Goal: Task Accomplishment & Management: Manage account settings

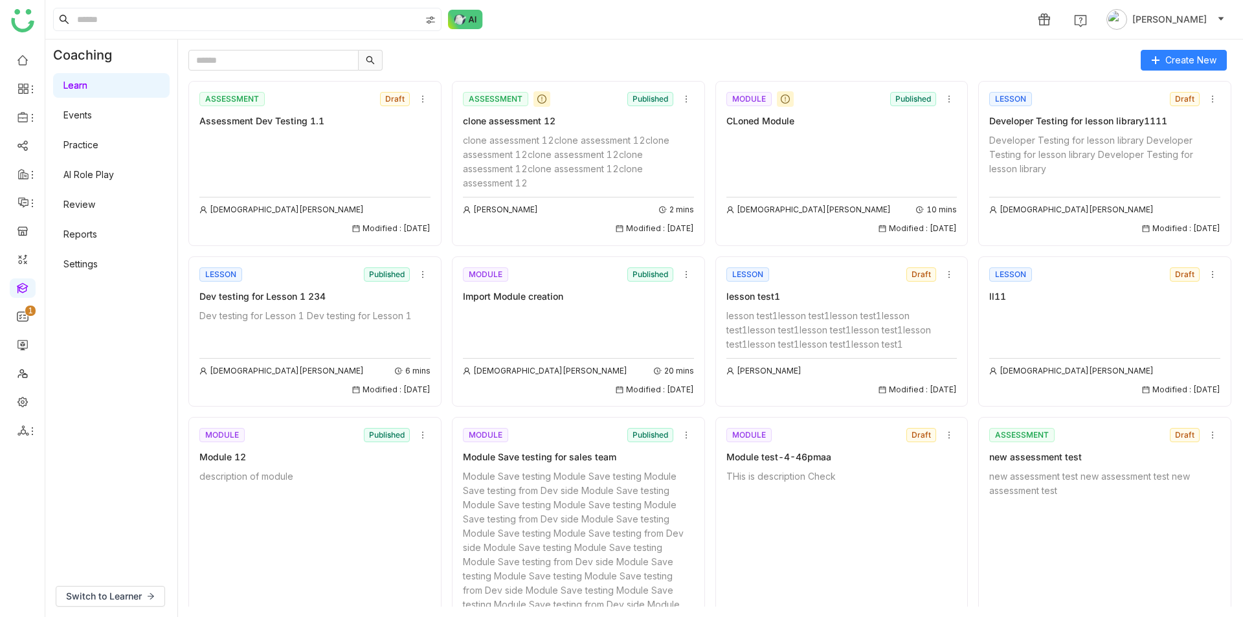
click at [87, 80] on link "Learn" at bounding box center [75, 85] width 24 height 11
click at [419, 98] on icon at bounding box center [422, 99] width 9 height 9
click at [682, 98] on icon at bounding box center [686, 99] width 9 height 9
click at [694, 176] on span "Add to Course" at bounding box center [717, 171] width 62 height 14
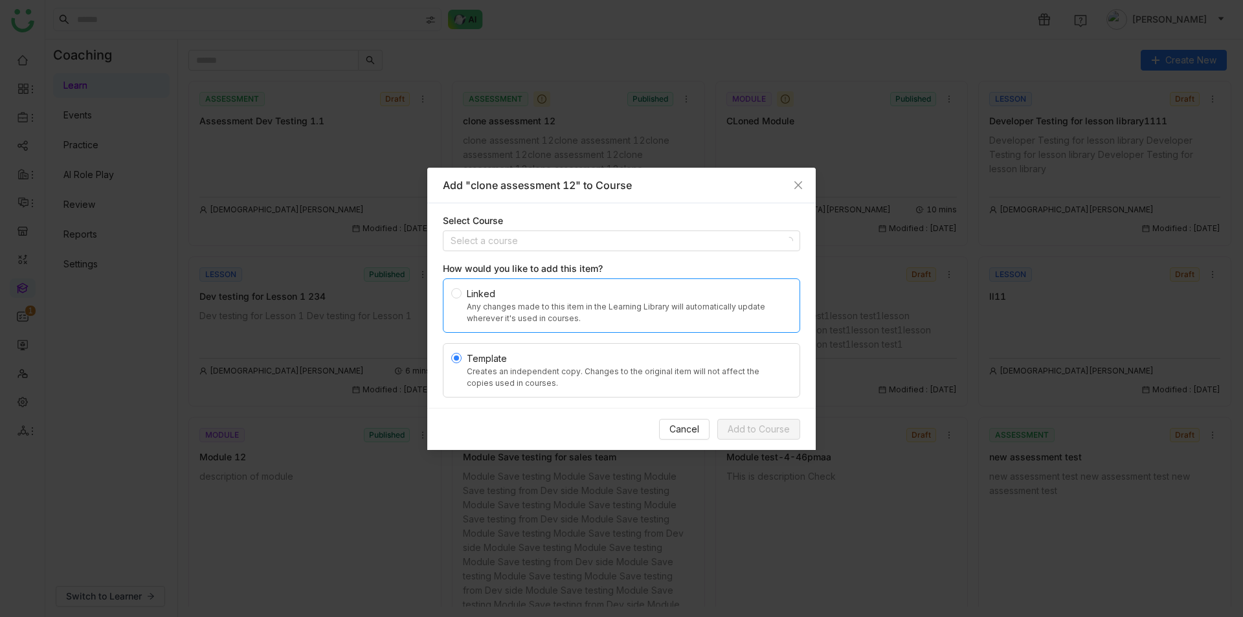
click at [630, 295] on div "Linked" at bounding box center [627, 294] width 320 height 14
click at [618, 361] on div "Template" at bounding box center [627, 358] width 320 height 14
click at [625, 228] on div "Select Course" at bounding box center [621, 221] width 357 height 14
click at [627, 237] on input at bounding box center [617, 240] width 333 height 19
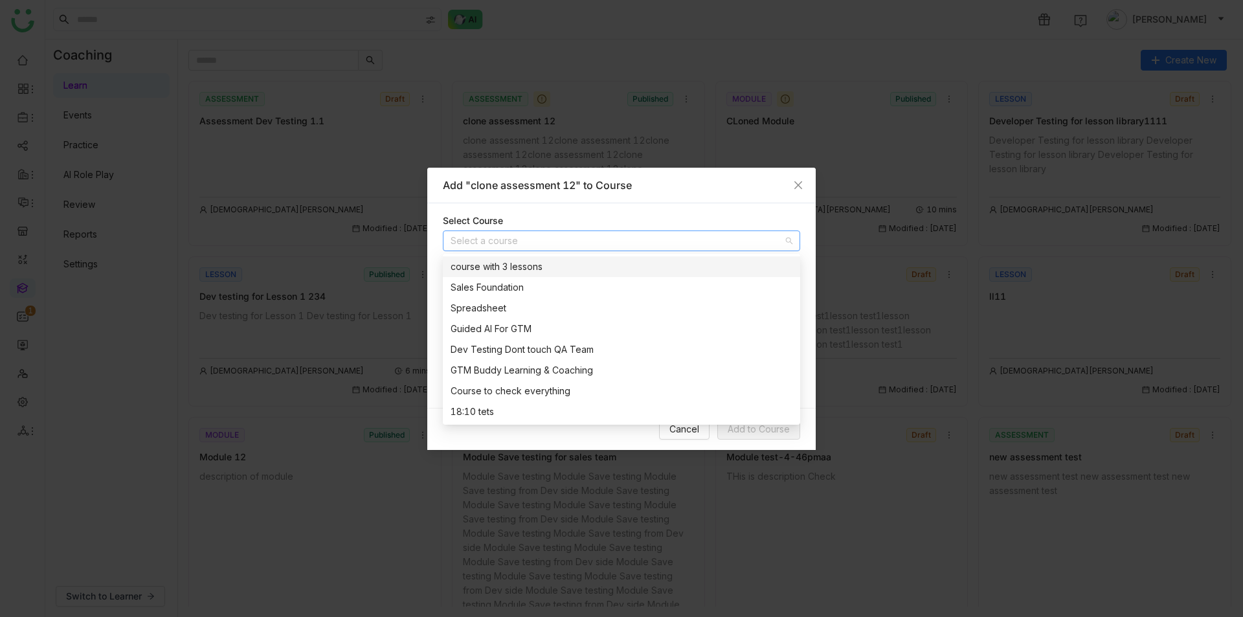
click at [627, 247] on input at bounding box center [617, 240] width 333 height 19
click at [633, 315] on div "Spreadsheet" at bounding box center [622, 308] width 342 height 14
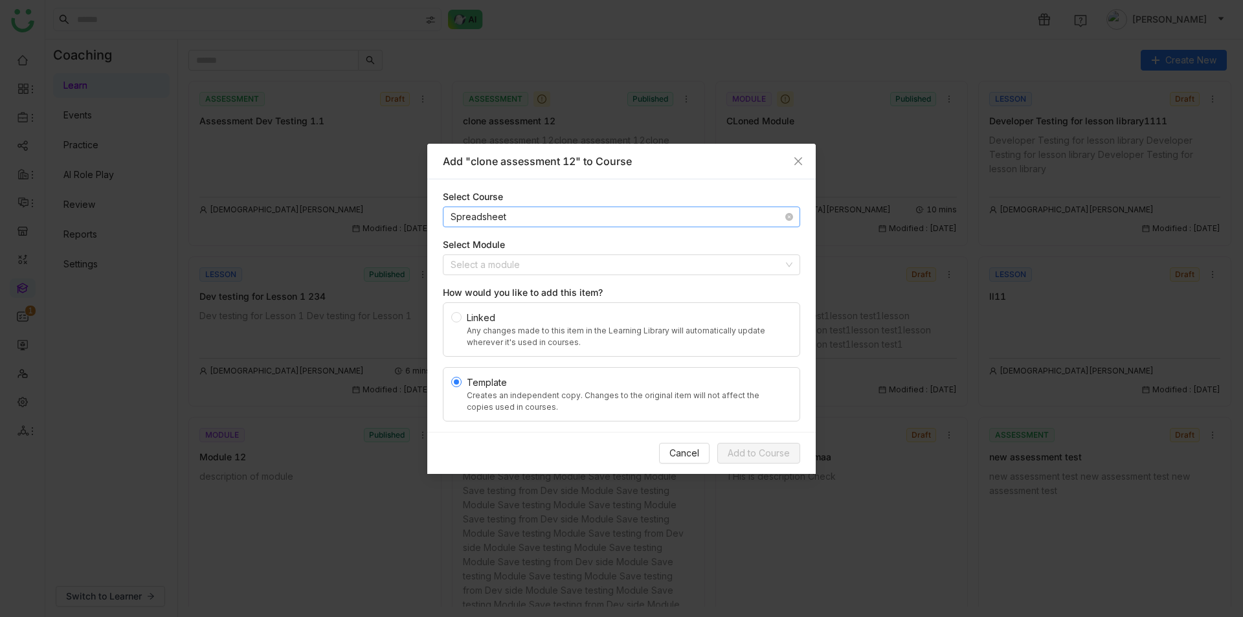
click at [680, 221] on nz-select-item "Spreadsheet" at bounding box center [622, 216] width 342 height 19
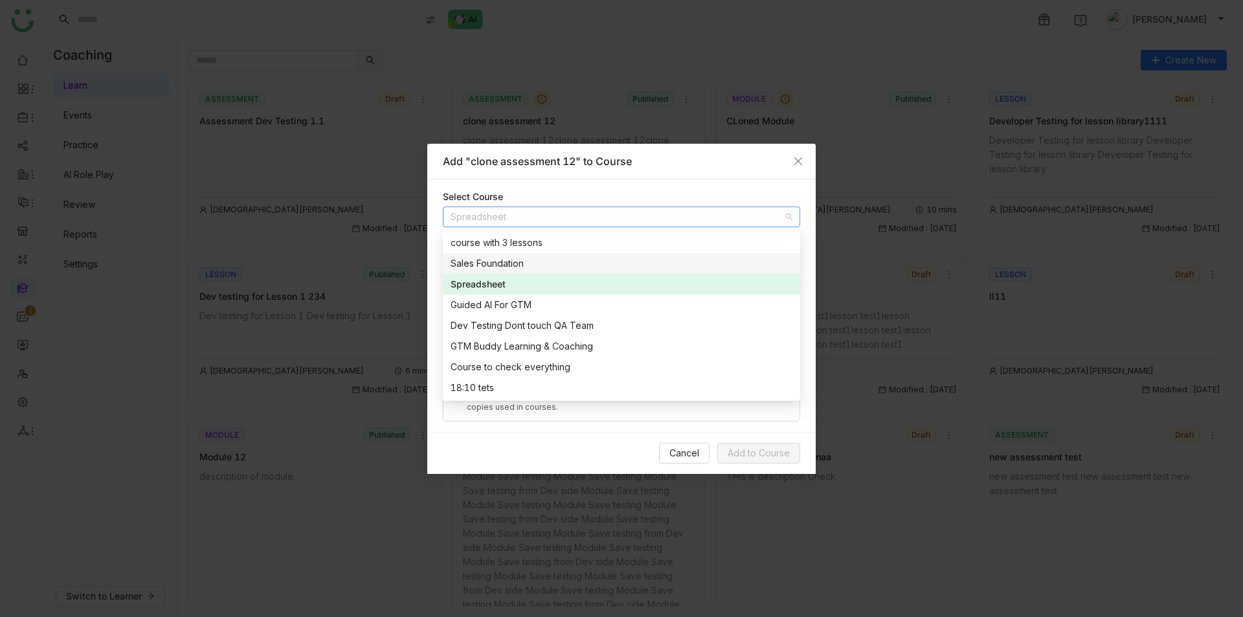
click at [715, 175] on div "Add "clone assessment 12" to Course" at bounding box center [621, 162] width 388 height 36
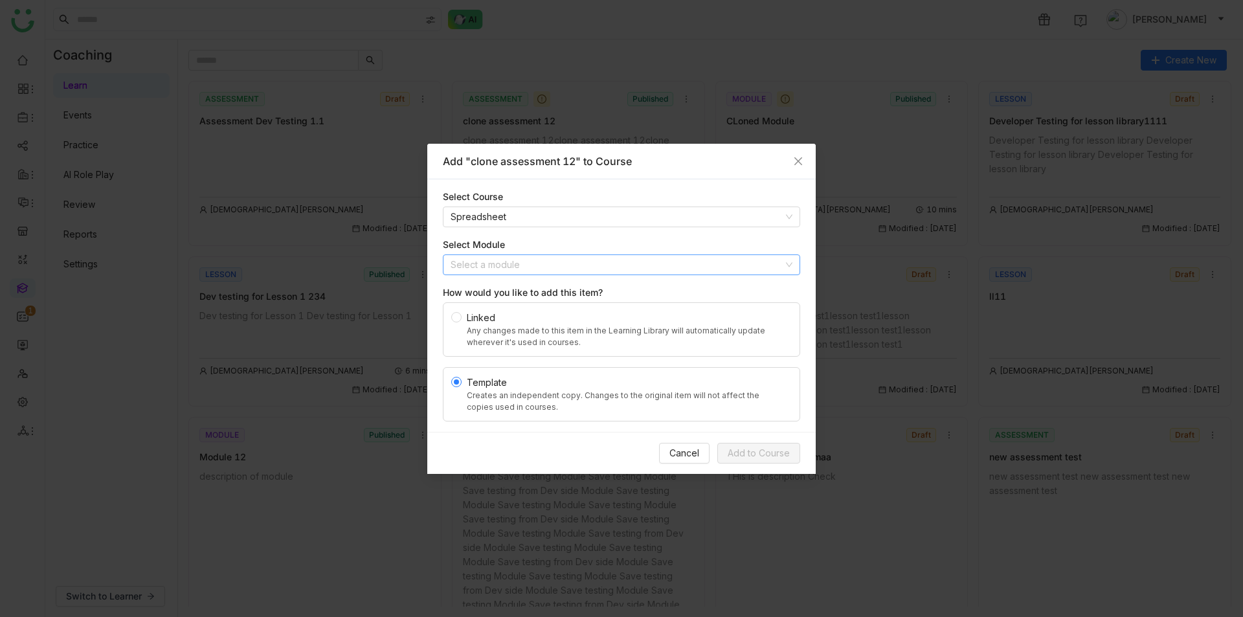
click at [698, 263] on input at bounding box center [617, 264] width 333 height 19
click at [693, 289] on div "section 0" at bounding box center [622, 291] width 342 height 14
click at [705, 256] on nz-select-item "section 0" at bounding box center [622, 264] width 342 height 19
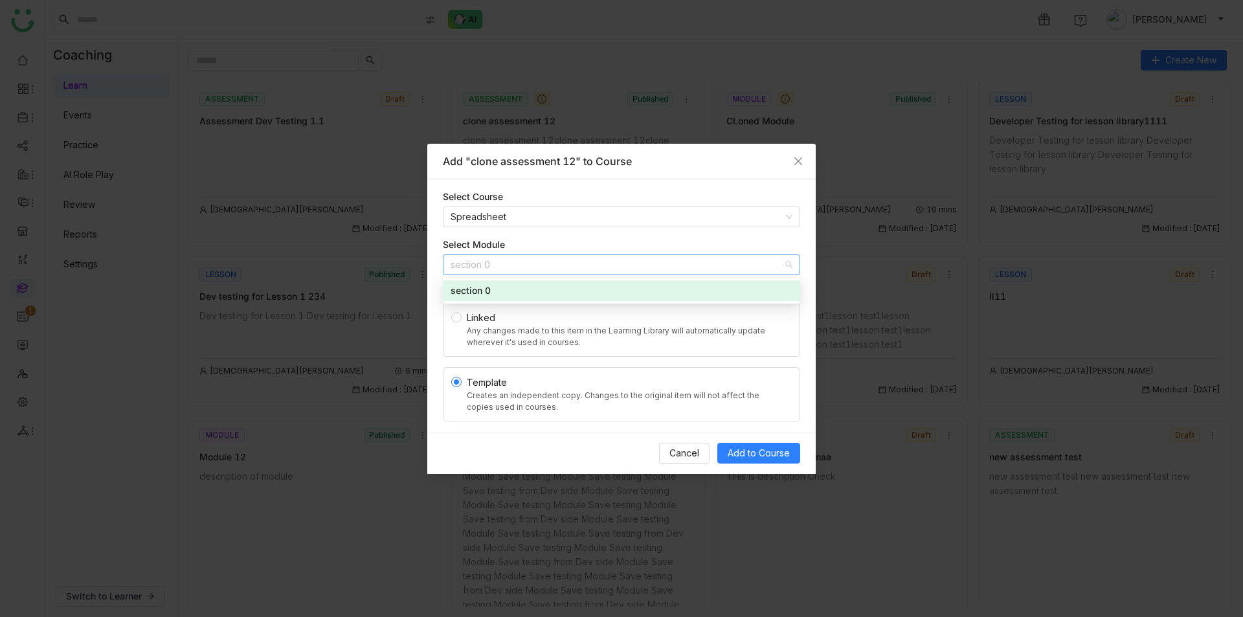
click at [665, 234] on div "Select Course Spreadsheet Select Module section 0 How would you like to add thi…" at bounding box center [621, 305] width 388 height 252
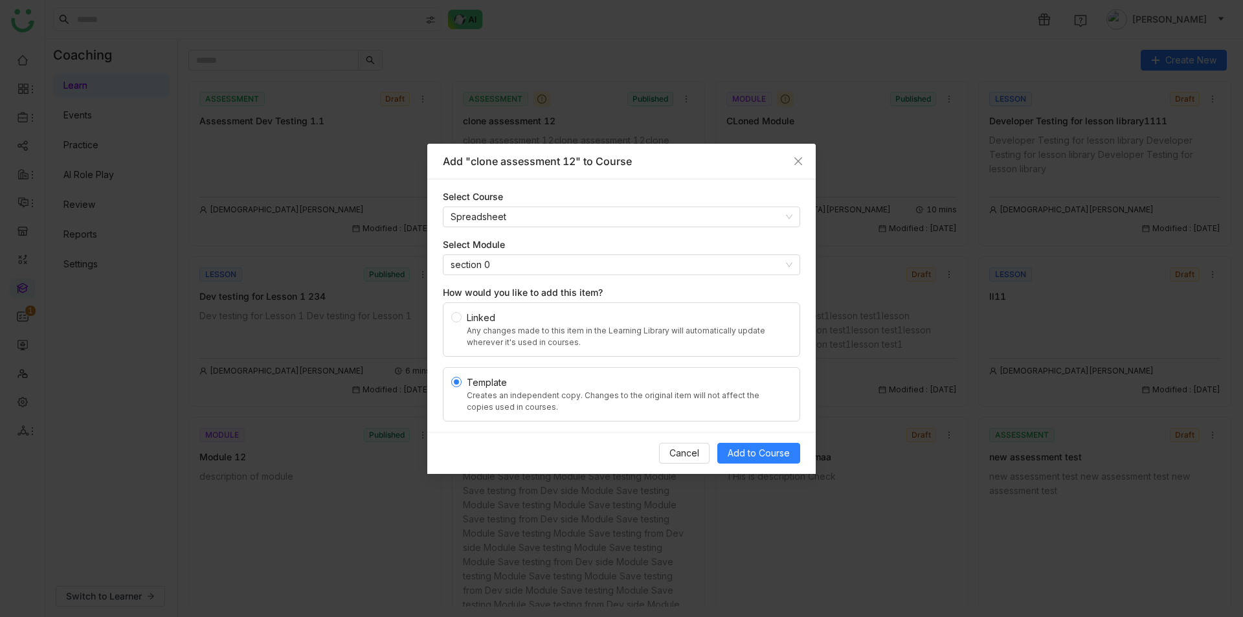
drag, startPoint x: 509, startPoint y: 243, endPoint x: 539, endPoint y: 243, distance: 29.8
click at [538, 243] on div "Select Module" at bounding box center [621, 245] width 357 height 14
drag, startPoint x: 502, startPoint y: 244, endPoint x: 535, endPoint y: 251, distance: 33.1
click at [534, 251] on div "Select Module" at bounding box center [621, 245] width 357 height 14
click at [498, 243] on div "Select Module" at bounding box center [621, 245] width 357 height 14
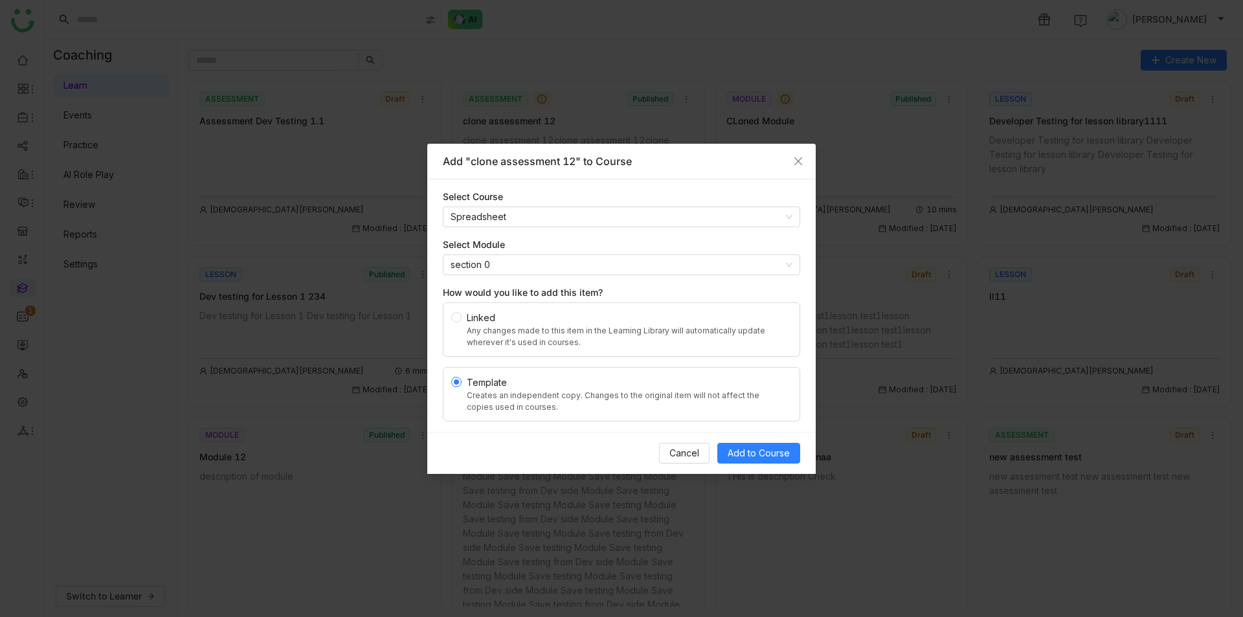
click at [498, 243] on div "Select Module" at bounding box center [621, 245] width 357 height 14
click at [506, 243] on div "Select Module" at bounding box center [621, 245] width 357 height 14
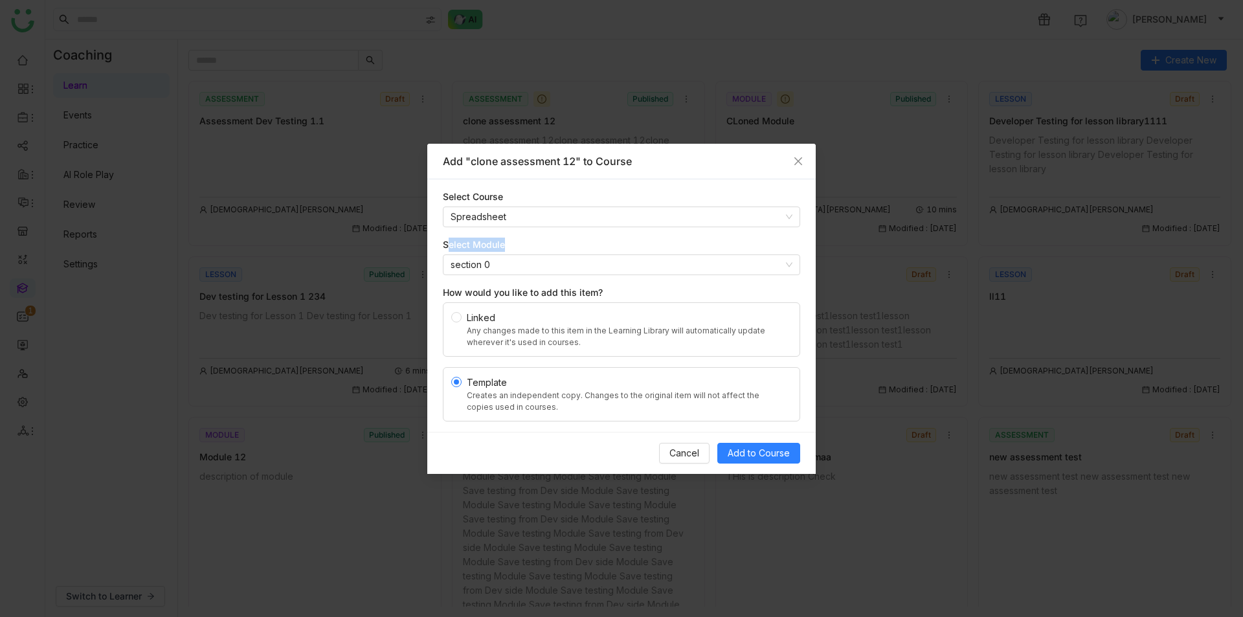
drag, startPoint x: 513, startPoint y: 243, endPoint x: 499, endPoint y: 230, distance: 19.7
click at [499, 230] on div "Select Course Spreadsheet Select Module section 0 How would you like to add thi…" at bounding box center [621, 305] width 388 height 252
click at [522, 239] on div "Select Module" at bounding box center [621, 245] width 357 height 14
click at [511, 214] on nz-select-item "Spreadsheet" at bounding box center [622, 216] width 342 height 19
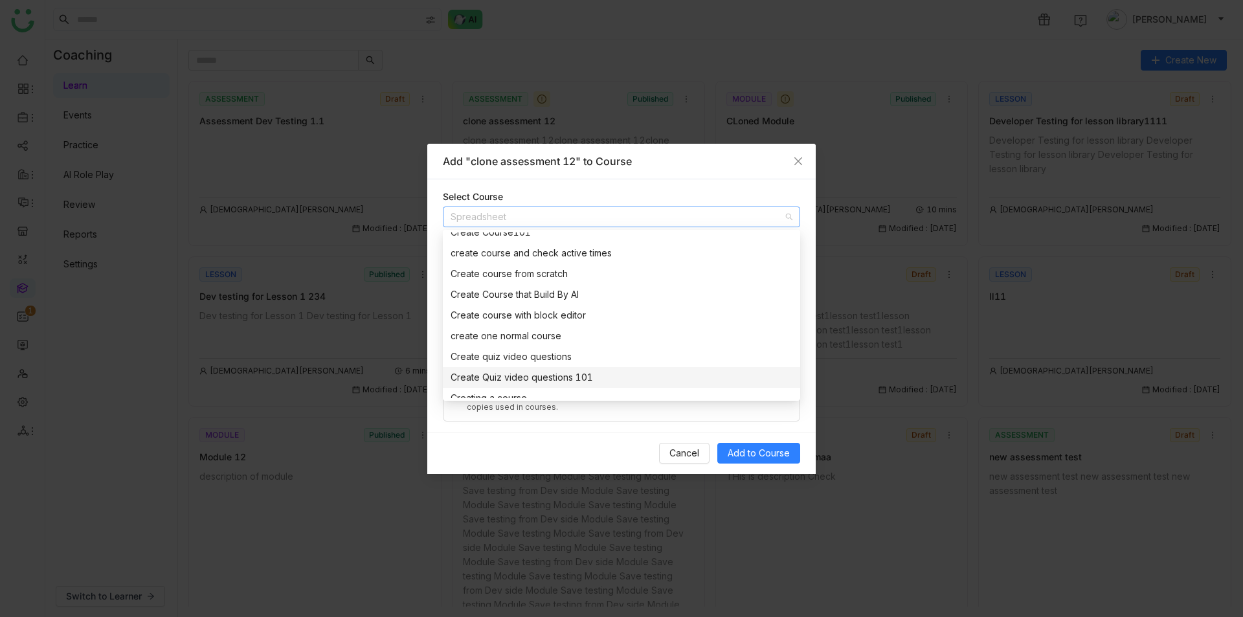
scroll to position [3558, 0]
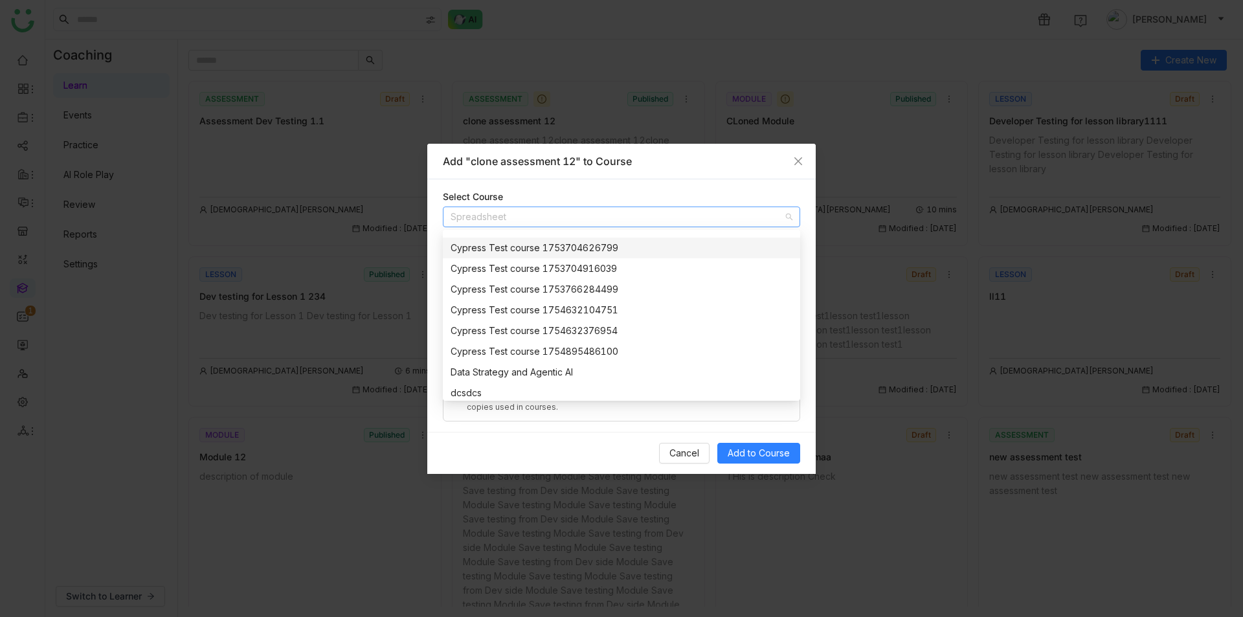
click at [663, 174] on div "Add "clone assessment 12" to Course" at bounding box center [621, 162] width 388 height 36
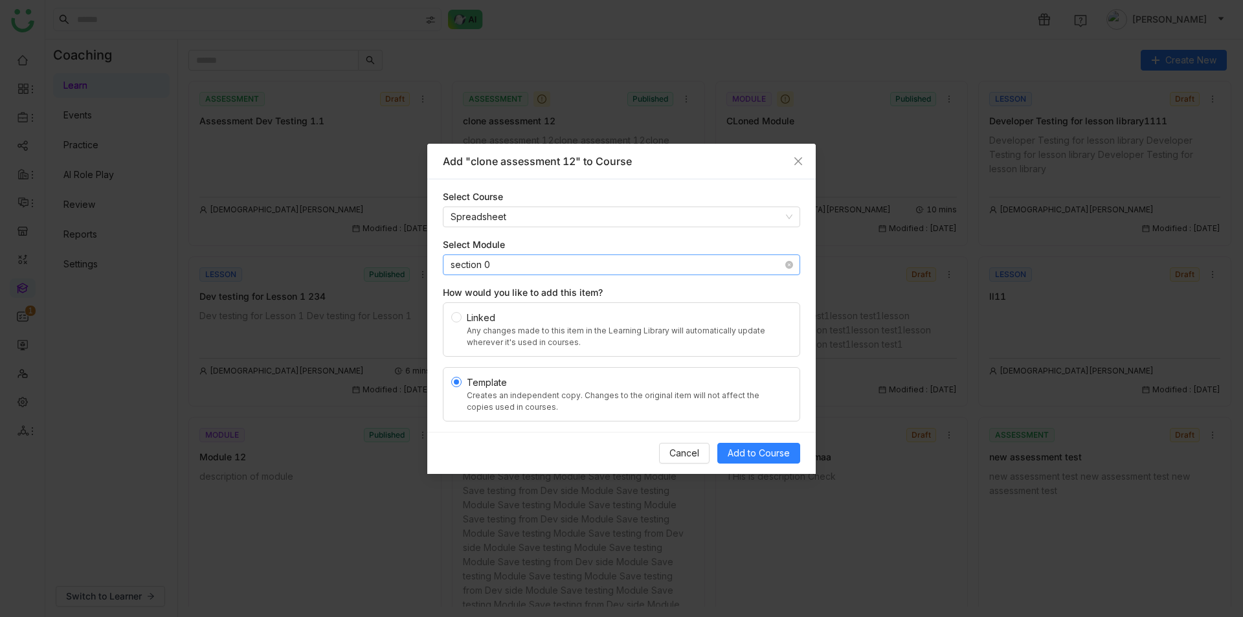
click at [757, 260] on nz-select-item "section 0" at bounding box center [622, 264] width 342 height 19
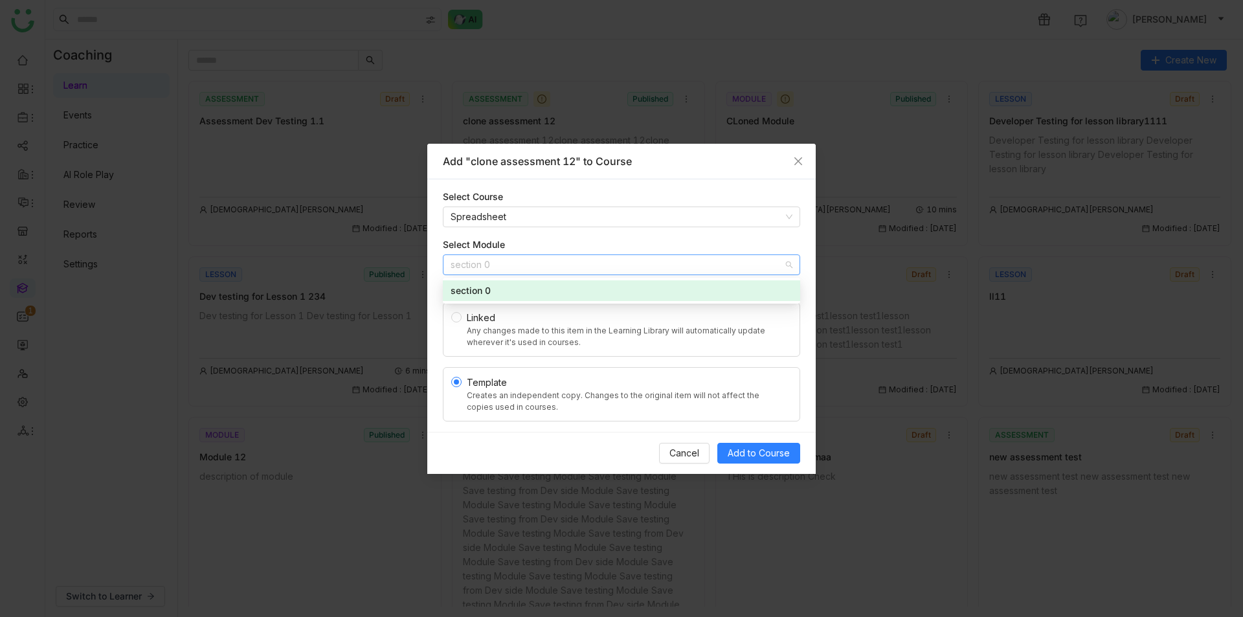
click at [752, 293] on div "section 0" at bounding box center [622, 291] width 342 height 14
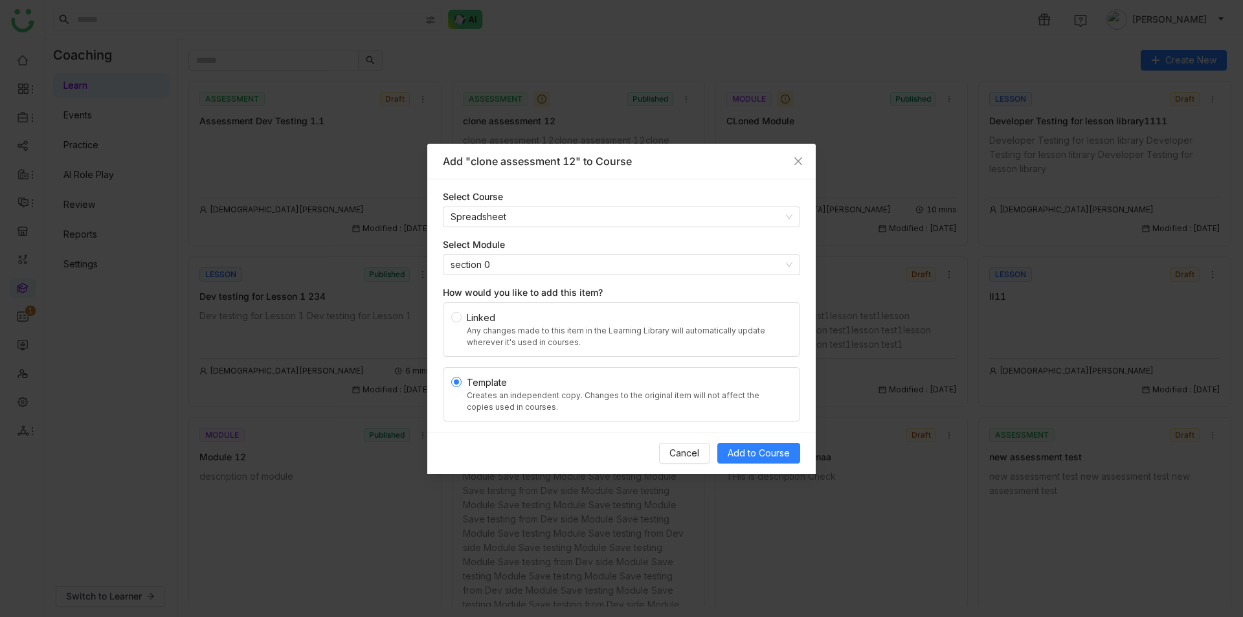
click at [754, 241] on div "Select Module" at bounding box center [621, 245] width 357 height 14
click at [759, 217] on nz-select-item "Spreadsheet" at bounding box center [622, 216] width 342 height 19
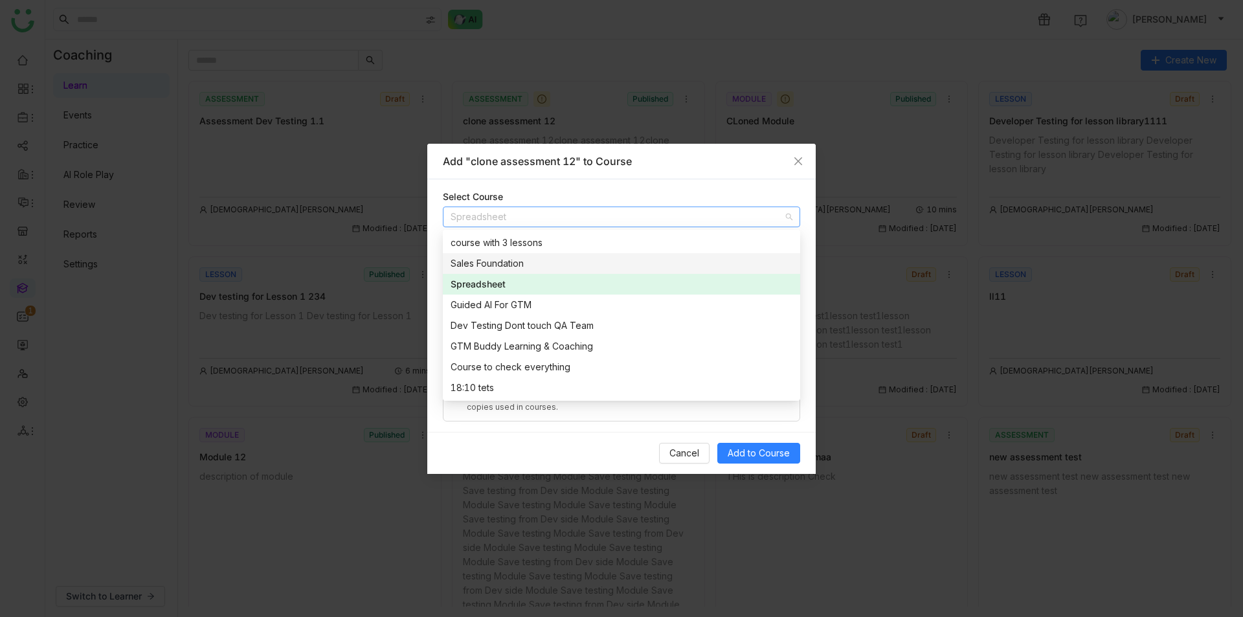
click at [751, 264] on div "Sales Foundation" at bounding box center [622, 263] width 342 height 14
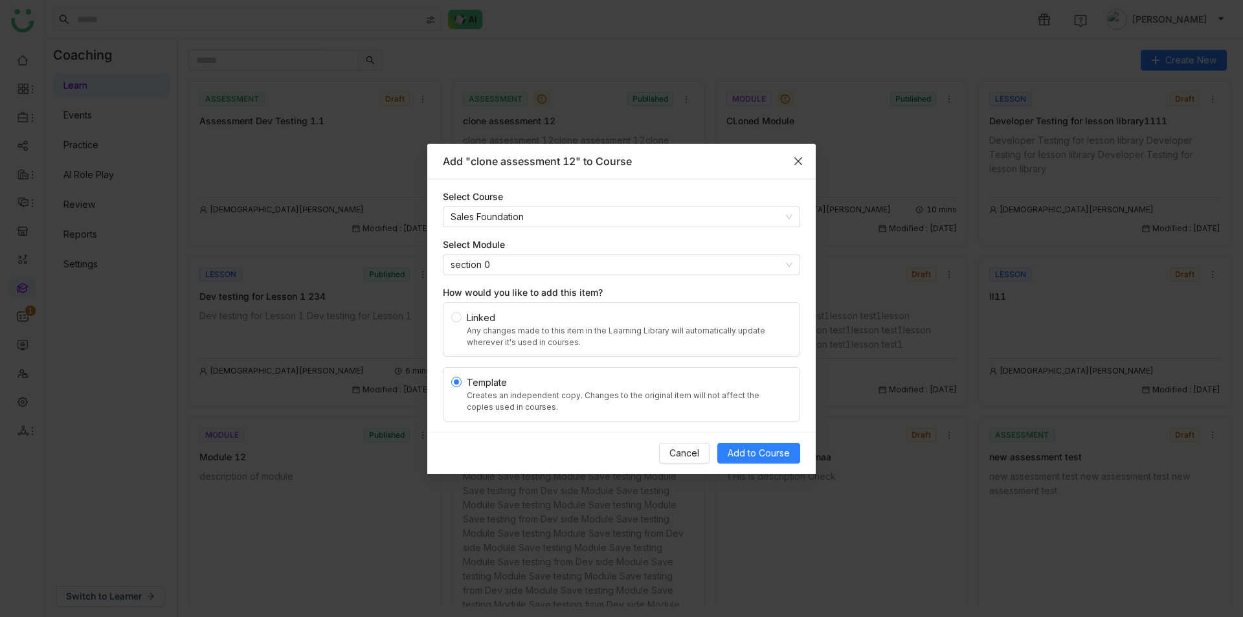
click at [795, 162] on icon "Close" at bounding box center [798, 161] width 10 height 10
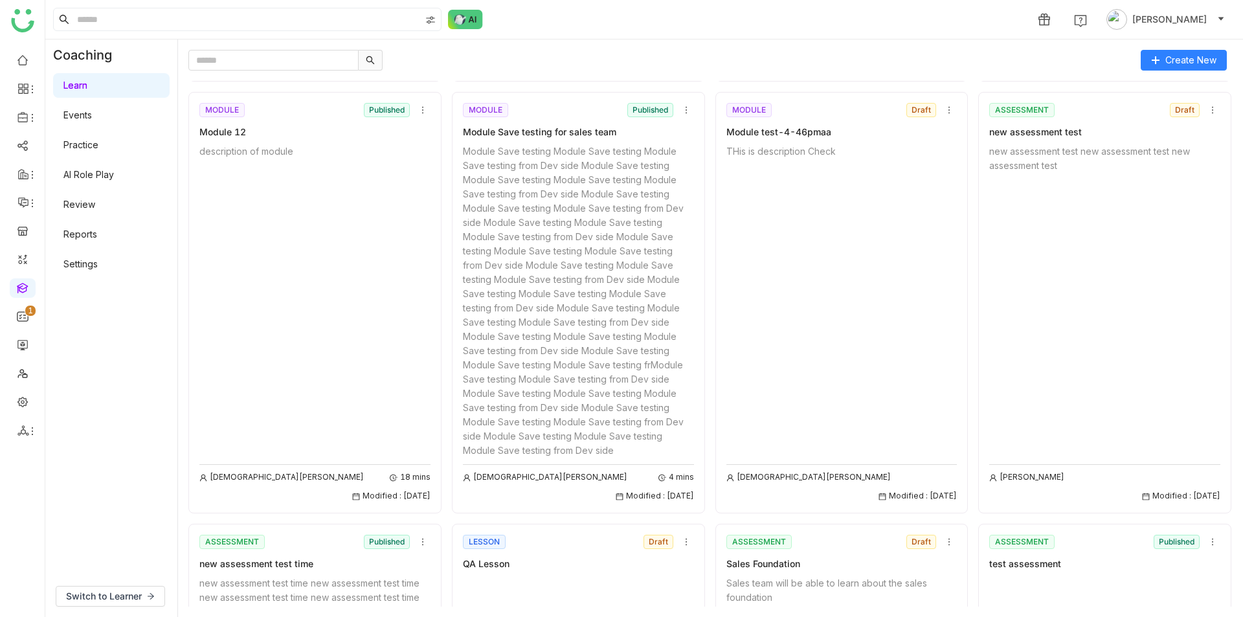
scroll to position [536, 0]
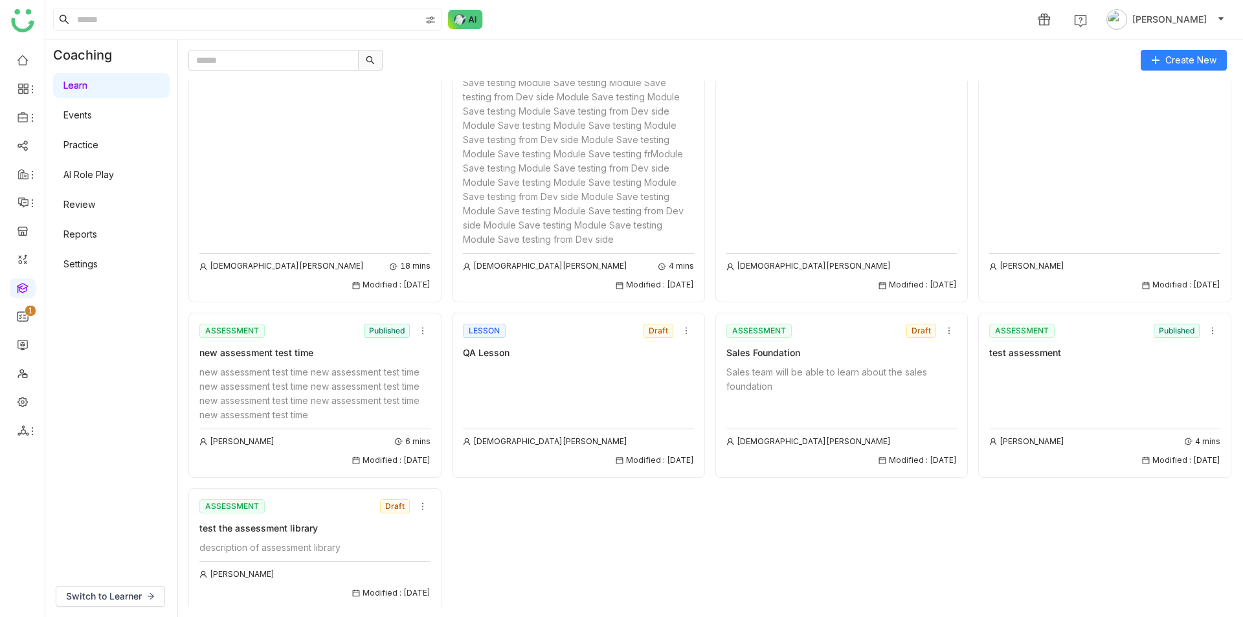
click at [947, 321] on div "ASSESSMENT Draft" at bounding box center [841, 330] width 231 height 19
click at [948, 328] on icon at bounding box center [948, 331] width 1 height 7
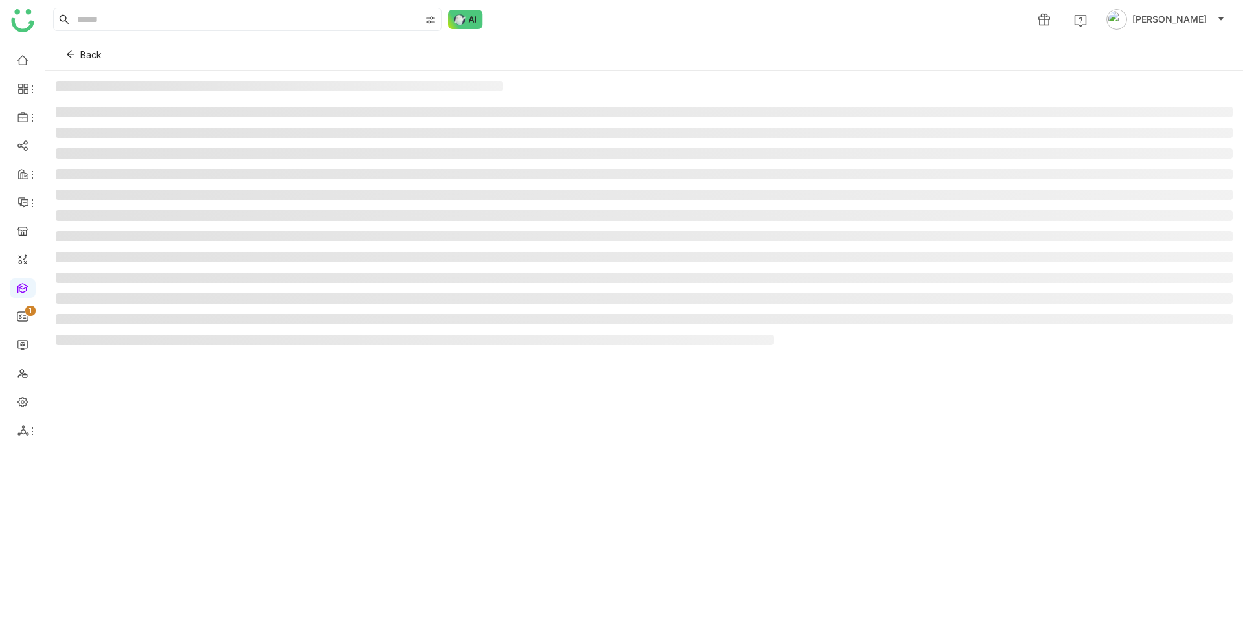
click at [686, 326] on ul at bounding box center [644, 226] width 1177 height 238
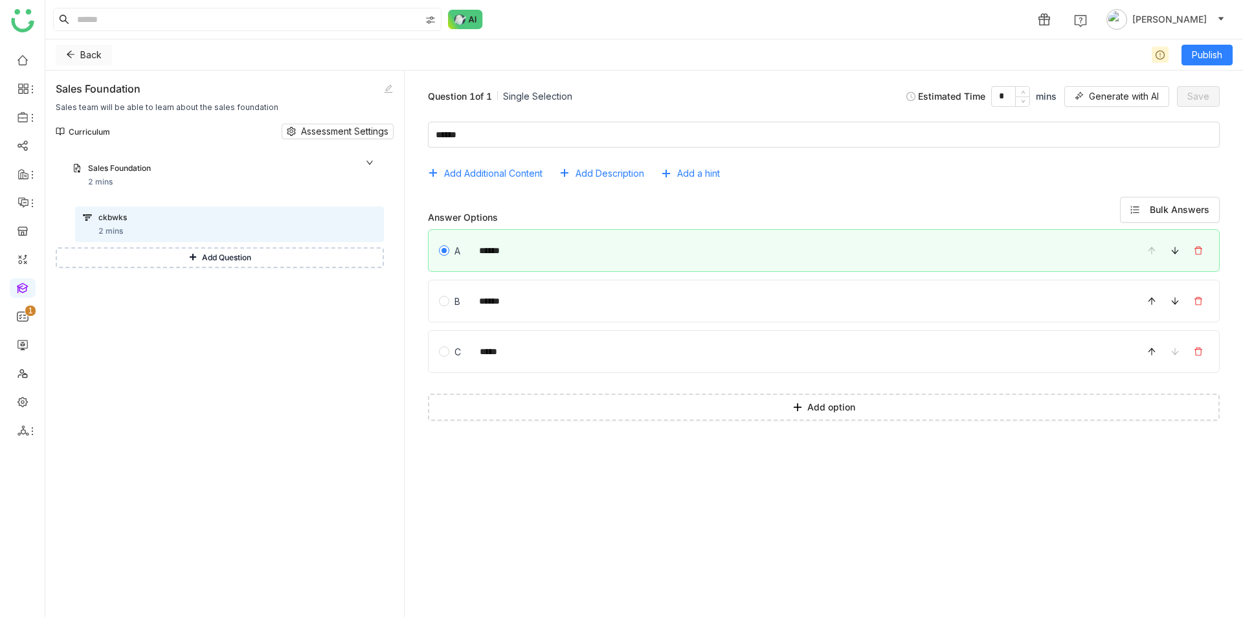
click at [64, 61] on button "Back" at bounding box center [84, 55] width 56 height 21
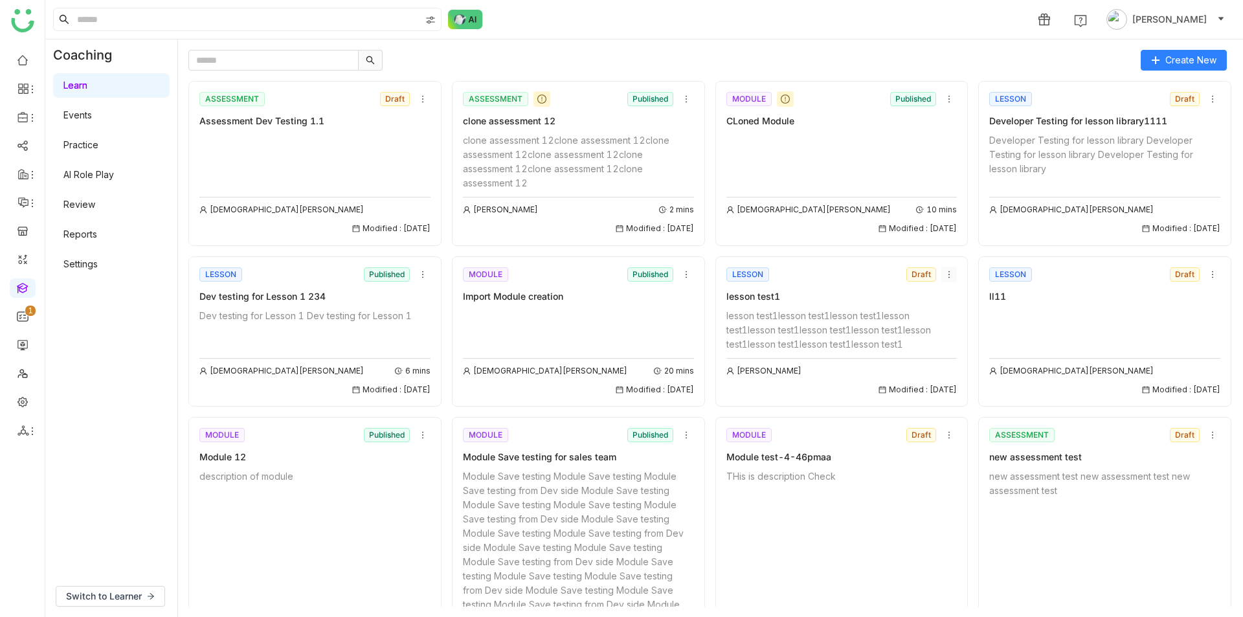
click at [948, 271] on icon at bounding box center [948, 274] width 9 height 9
click at [867, 271] on div "LESSON Draft" at bounding box center [841, 274] width 231 height 19
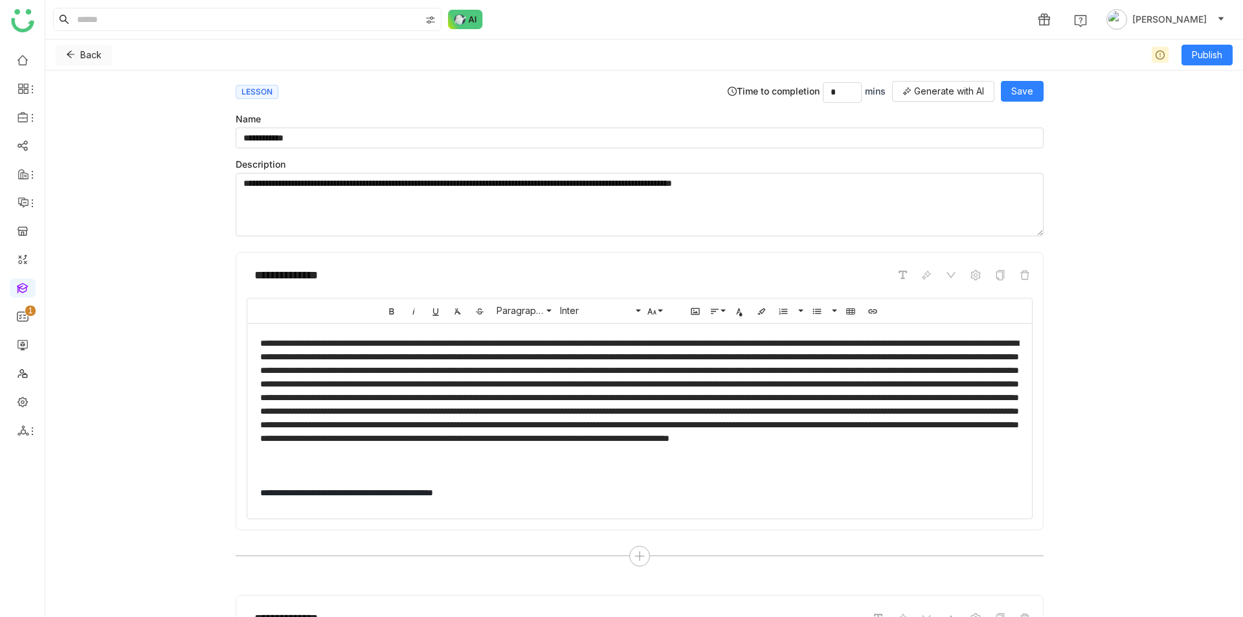
click at [72, 57] on icon at bounding box center [70, 54] width 9 height 9
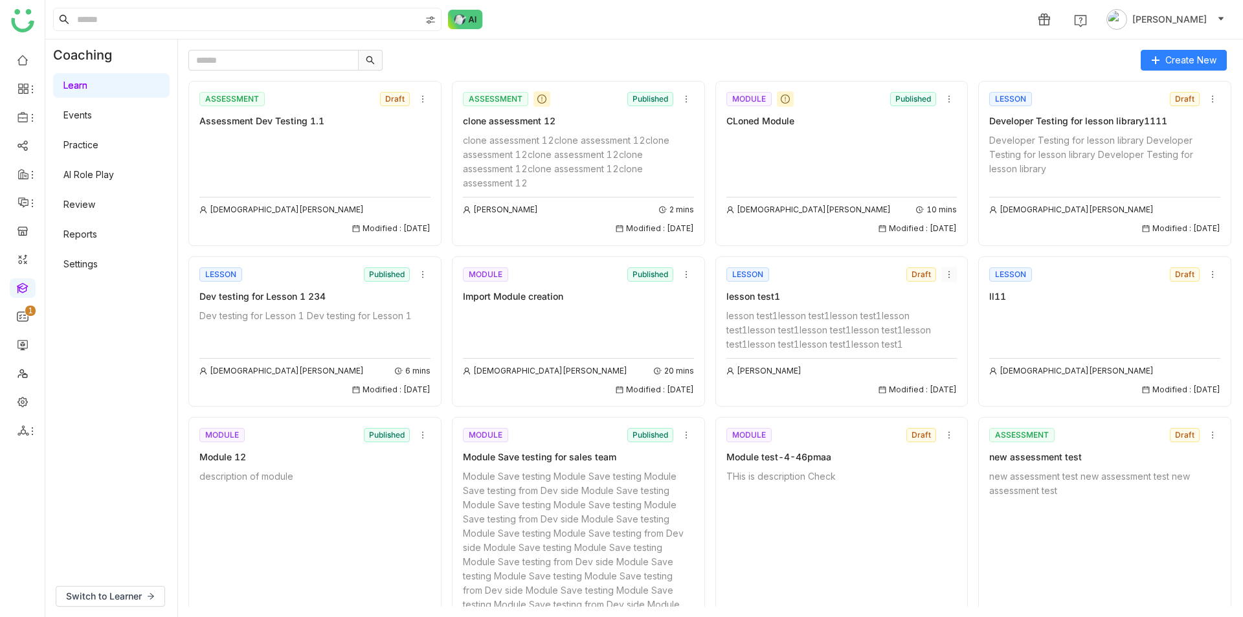
click at [949, 272] on icon at bounding box center [948, 274] width 9 height 9
click at [243, 171] on div "Vishnu Vardhan Modified : 01/08/2025" at bounding box center [314, 184] width 231 height 102
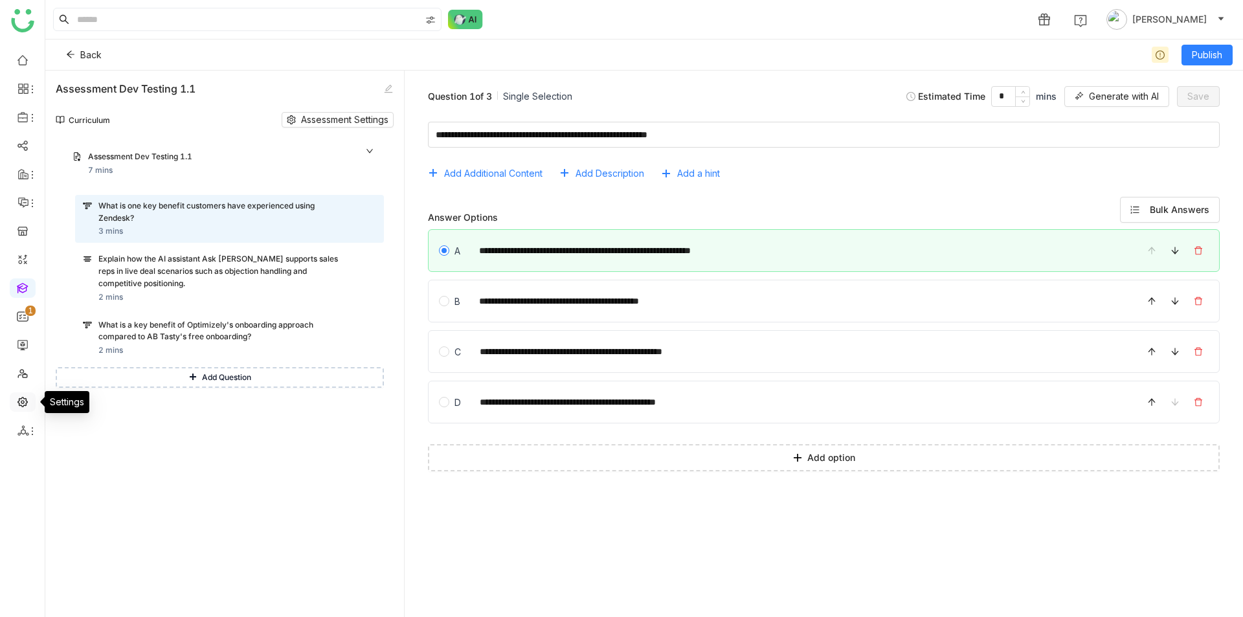
click at [19, 401] on link at bounding box center [23, 401] width 12 height 11
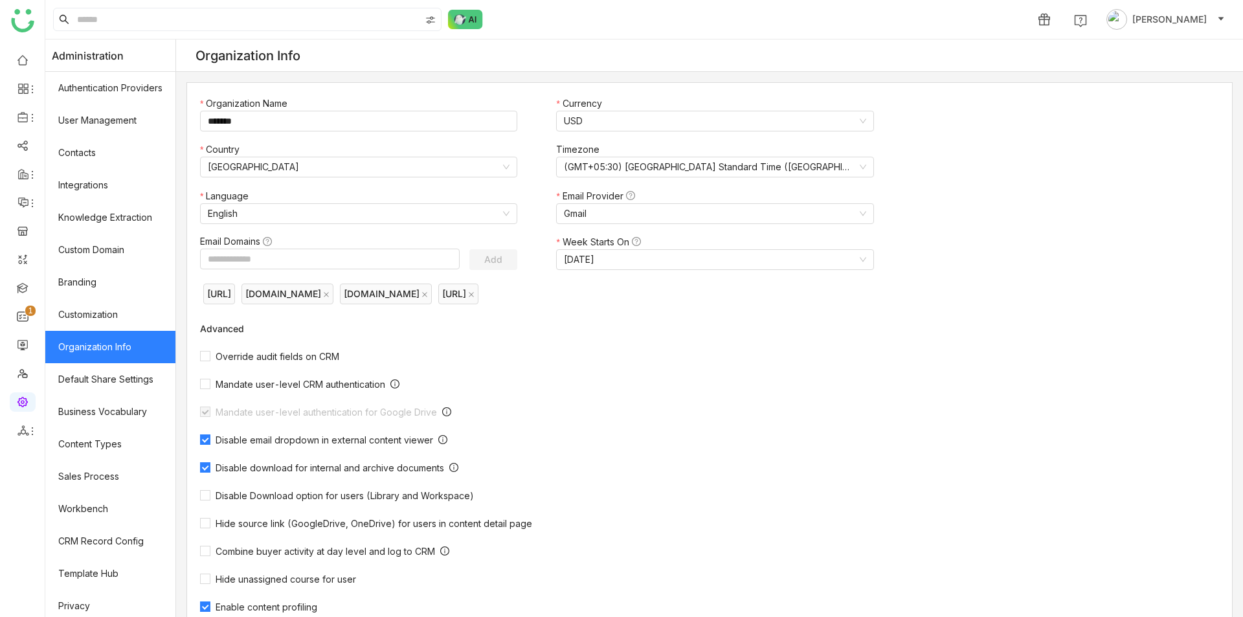
click at [103, 343] on link "Organization Info" at bounding box center [110, 347] width 130 height 32
click at [1132, 25] on span "[PERSON_NAME]" at bounding box center [1169, 19] width 74 height 14
click at [1119, 47] on span "Profile" at bounding box center [1131, 48] width 28 height 11
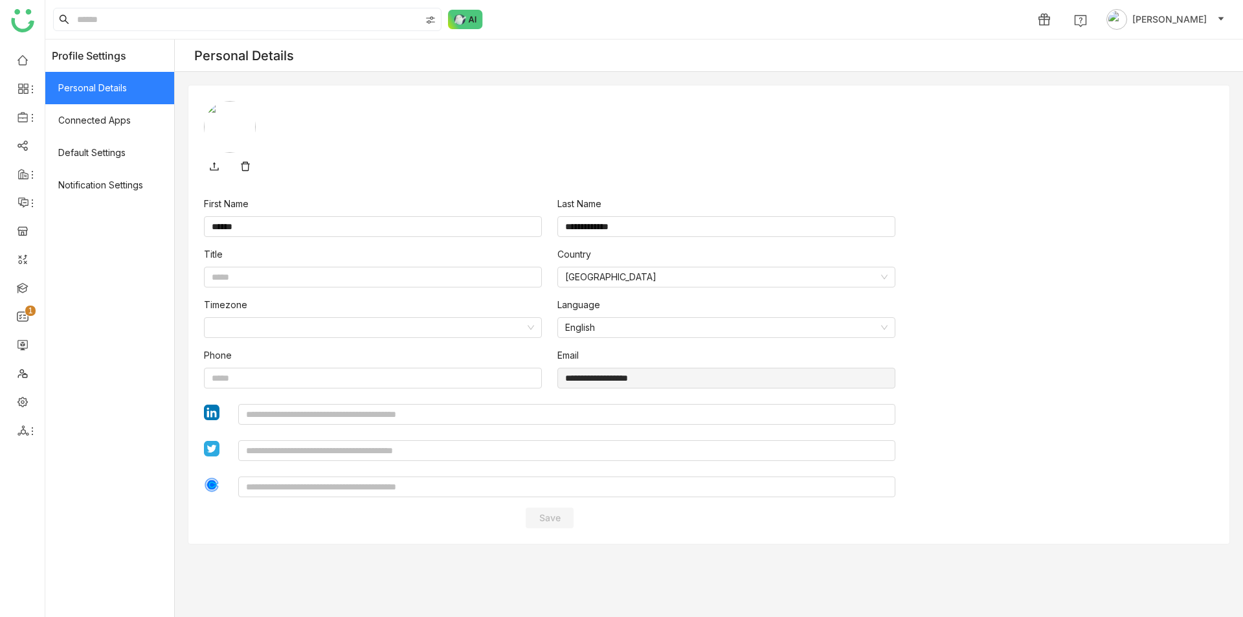
click at [98, 88] on span "Personal Details" at bounding box center [109, 88] width 129 height 32
click at [105, 118] on span "Connected Apps" at bounding box center [109, 120] width 129 height 32
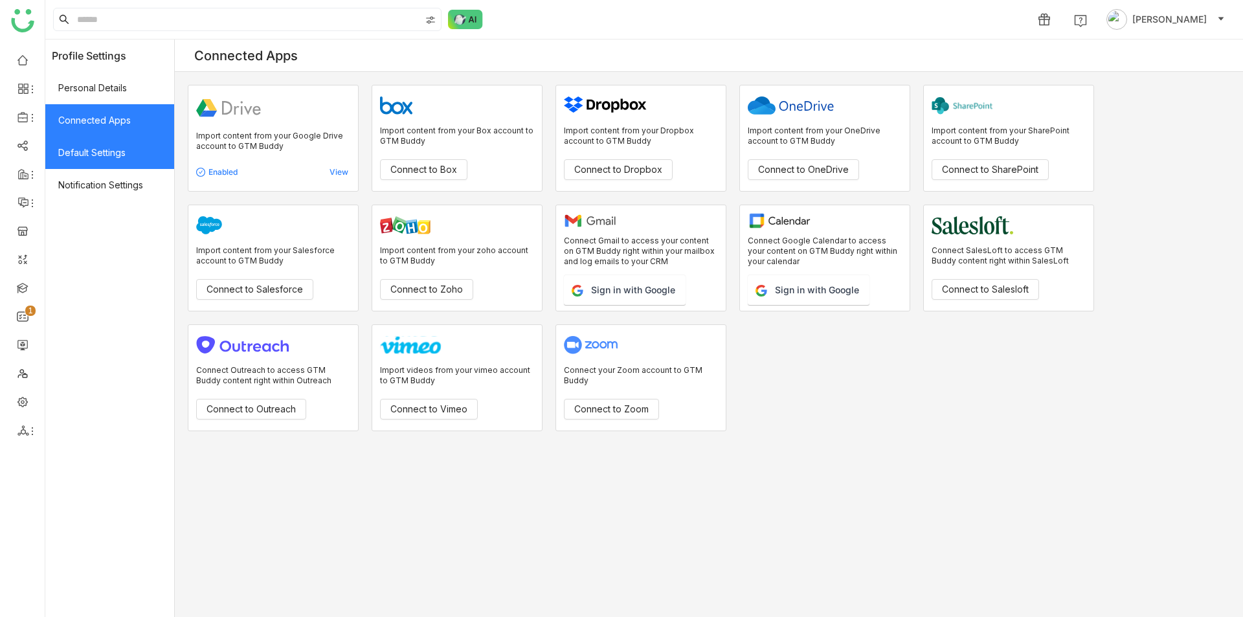
click at [109, 153] on span "Default Settings" at bounding box center [109, 153] width 129 height 32
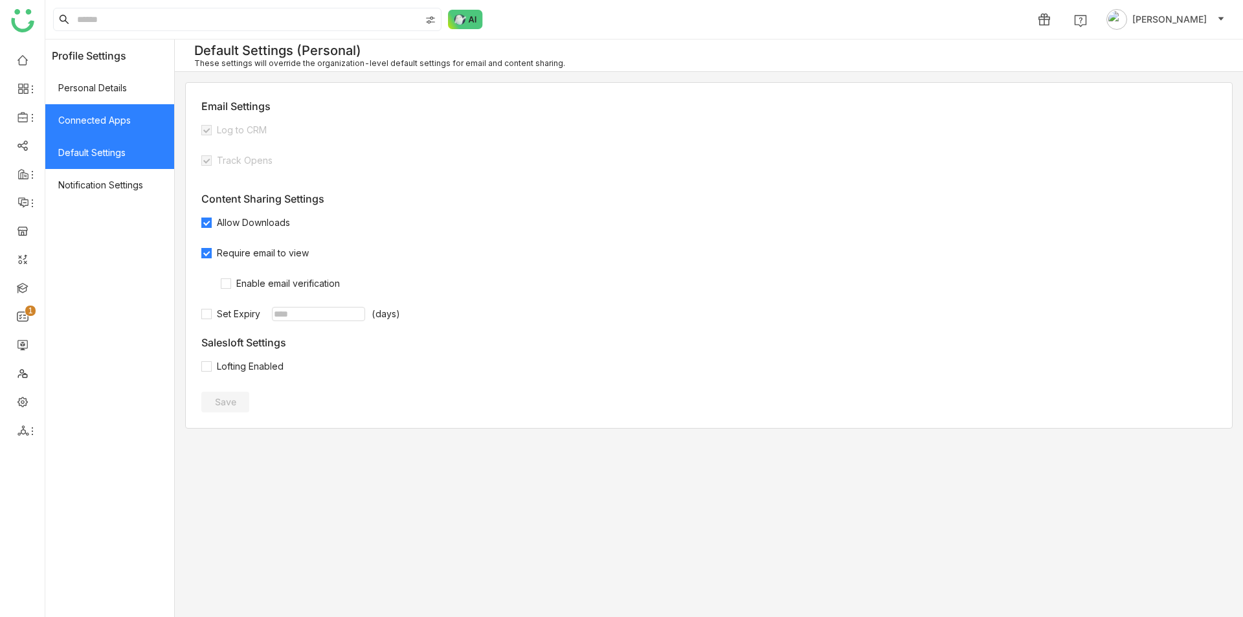
click at [118, 114] on span "Connected Apps" at bounding box center [109, 120] width 129 height 32
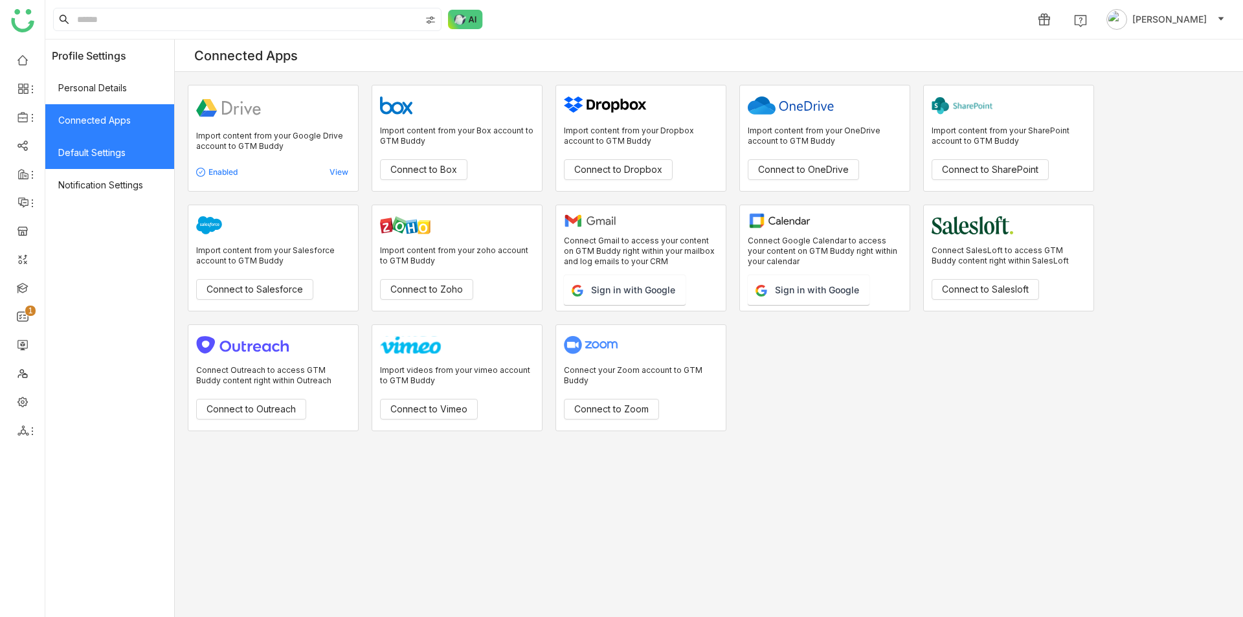
click at [133, 158] on span "Default Settings" at bounding box center [109, 153] width 129 height 32
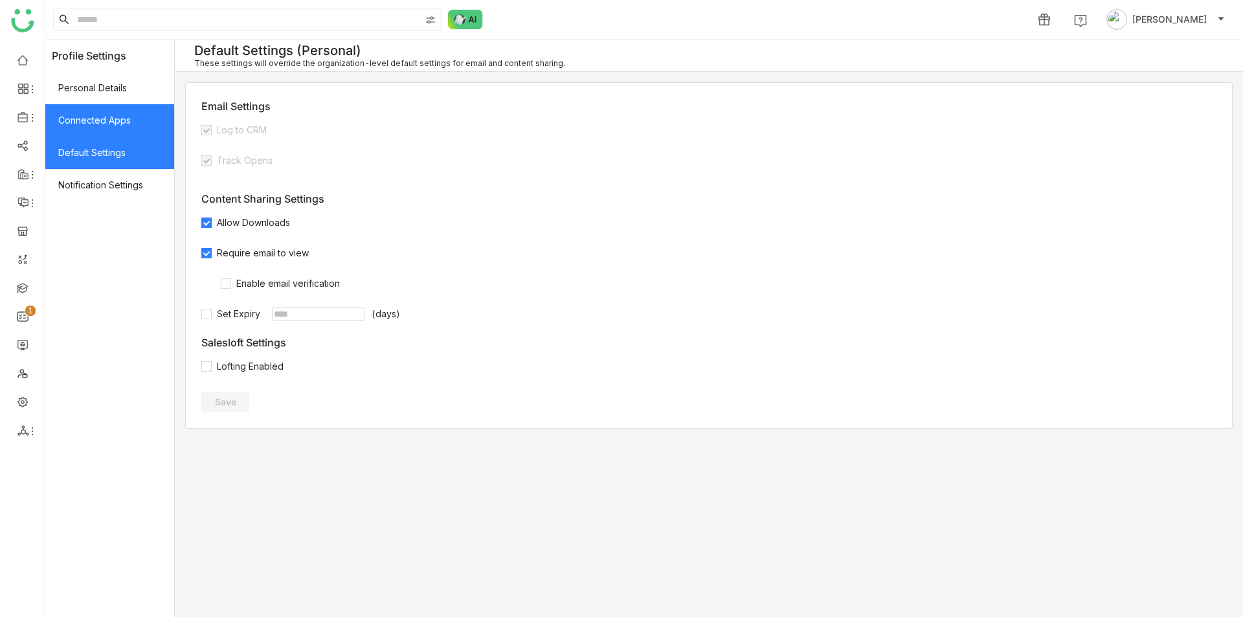
click at [126, 121] on span "Connected Apps" at bounding box center [109, 120] width 129 height 32
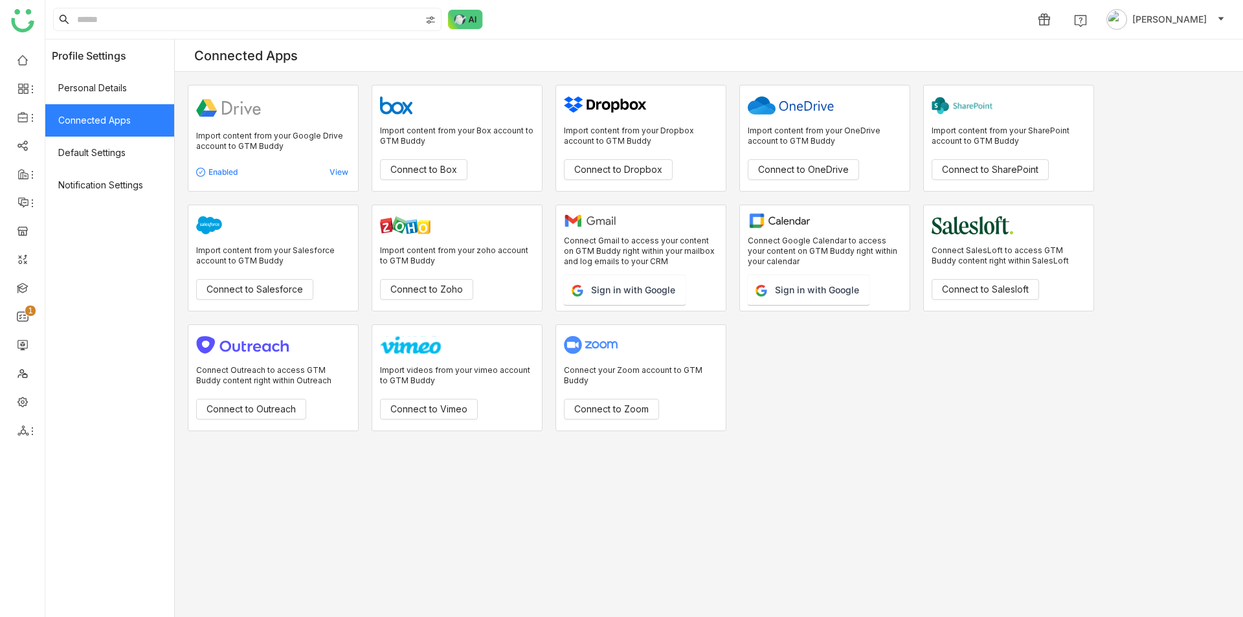
drag, startPoint x: 175, startPoint y: 45, endPoint x: 151, endPoint y: 318, distance: 274.2
click at [151, 316] on nz-layout "Profile Settings Personal Details Connected Apps Default Settings Notification …" at bounding box center [644, 327] width 1198 height 577
click at [131, 172] on span "Notification Settings" at bounding box center [109, 185] width 129 height 32
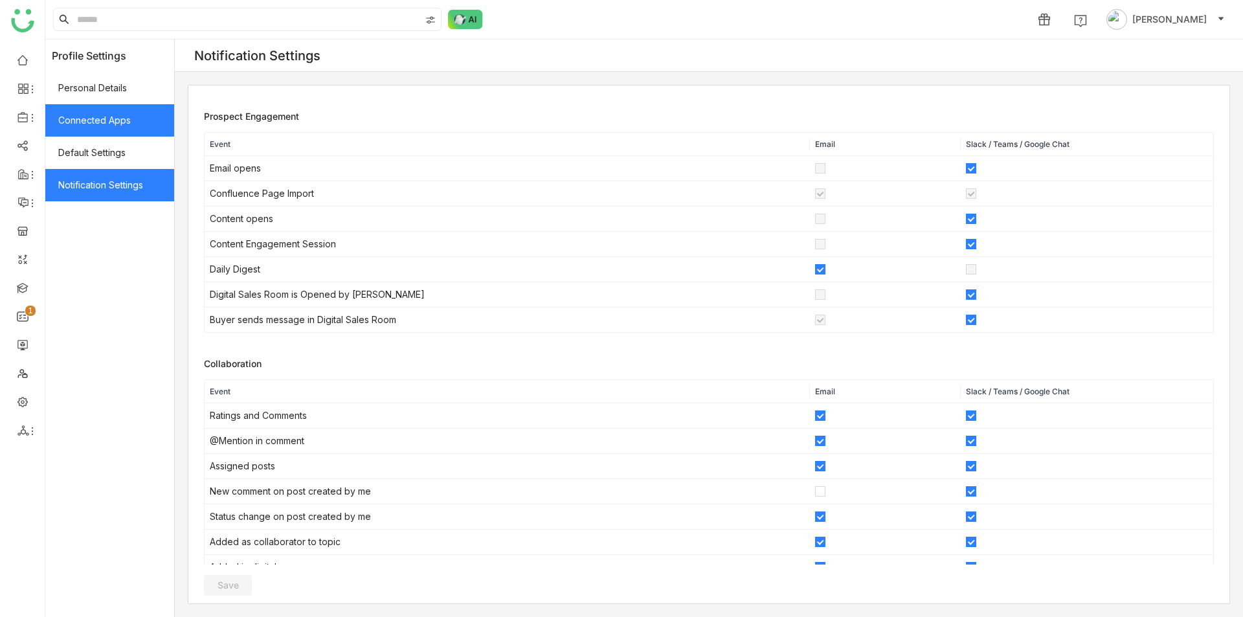
click at [128, 111] on span "Connected Apps" at bounding box center [109, 120] width 129 height 32
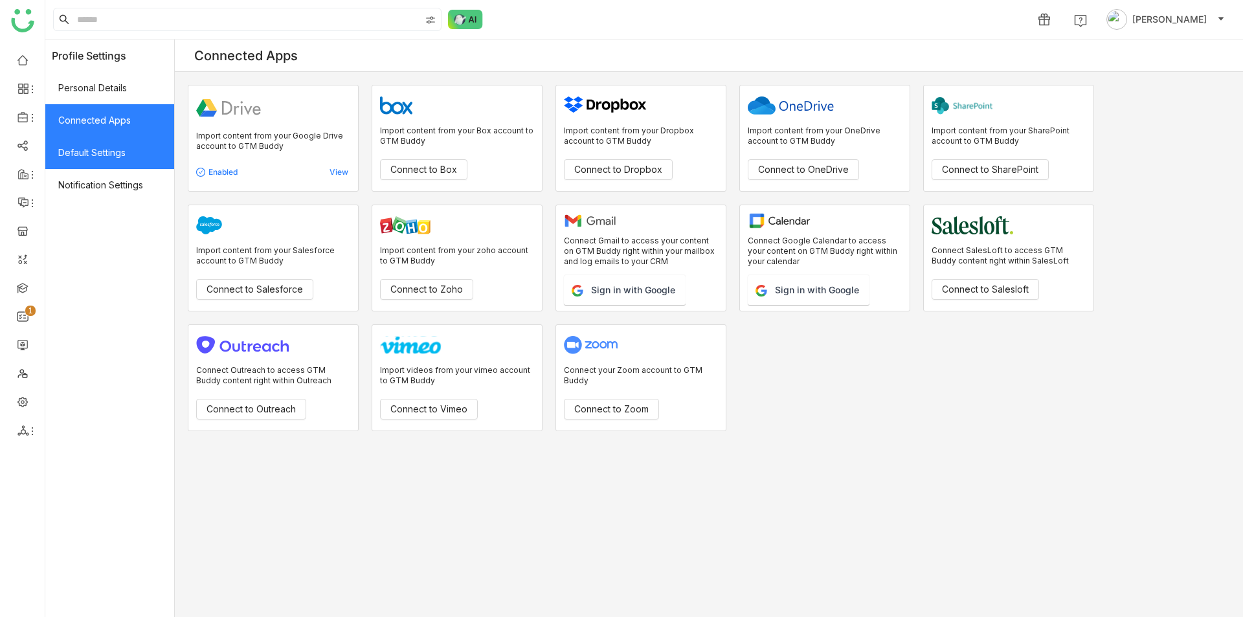
click at [120, 157] on span "Default Settings" at bounding box center [109, 153] width 129 height 32
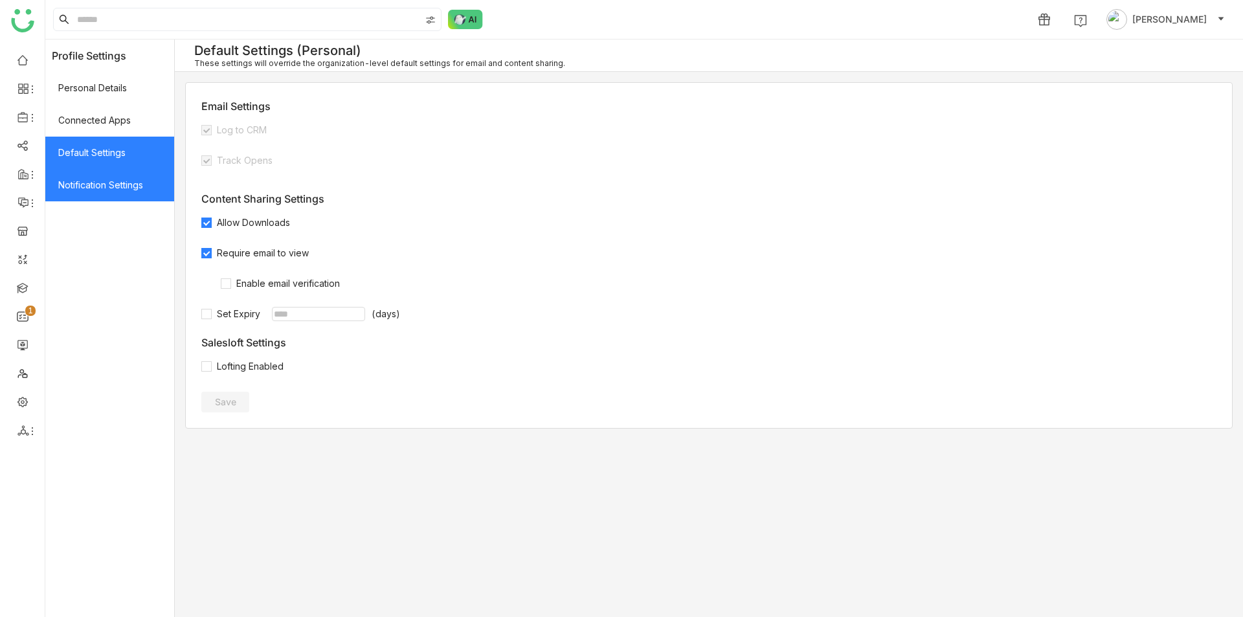
click at [117, 201] on span "Notification Settings" at bounding box center [109, 185] width 129 height 32
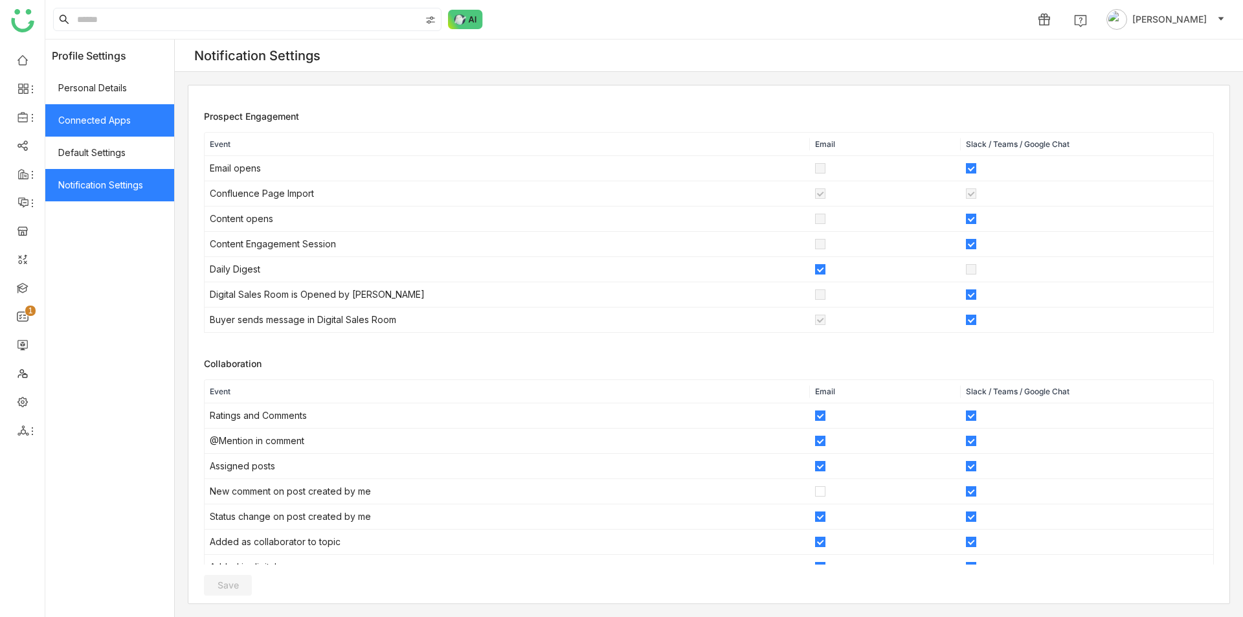
click at [113, 120] on span "Connected Apps" at bounding box center [109, 120] width 129 height 32
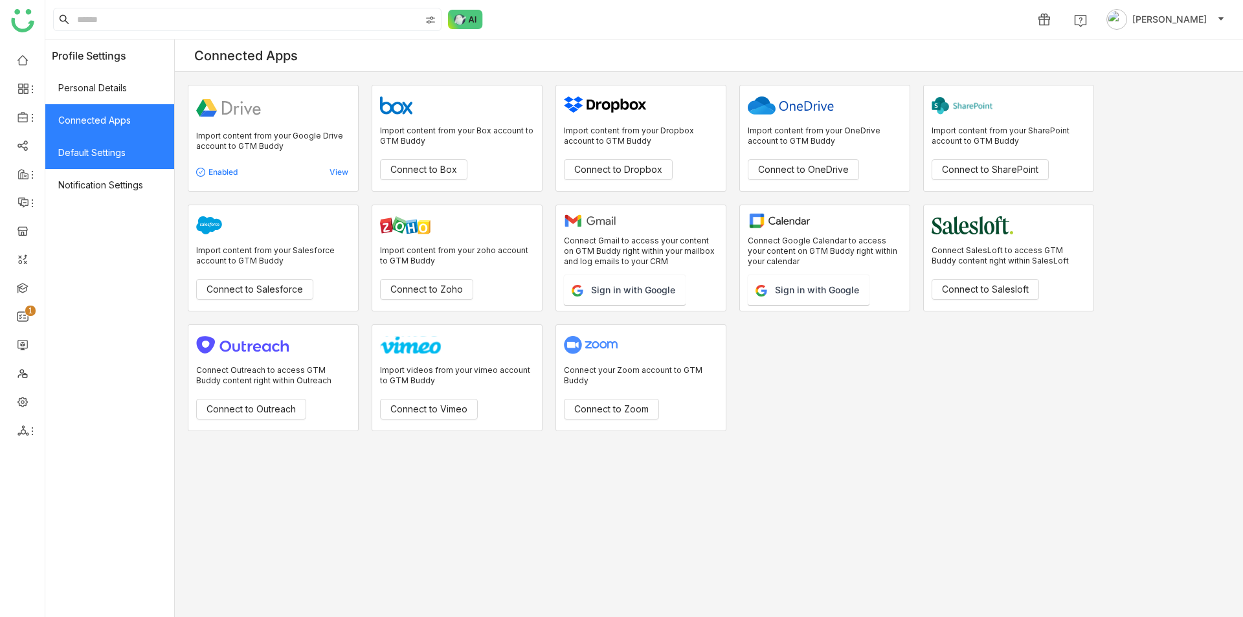
click at [124, 153] on span "Default Settings" at bounding box center [109, 153] width 129 height 32
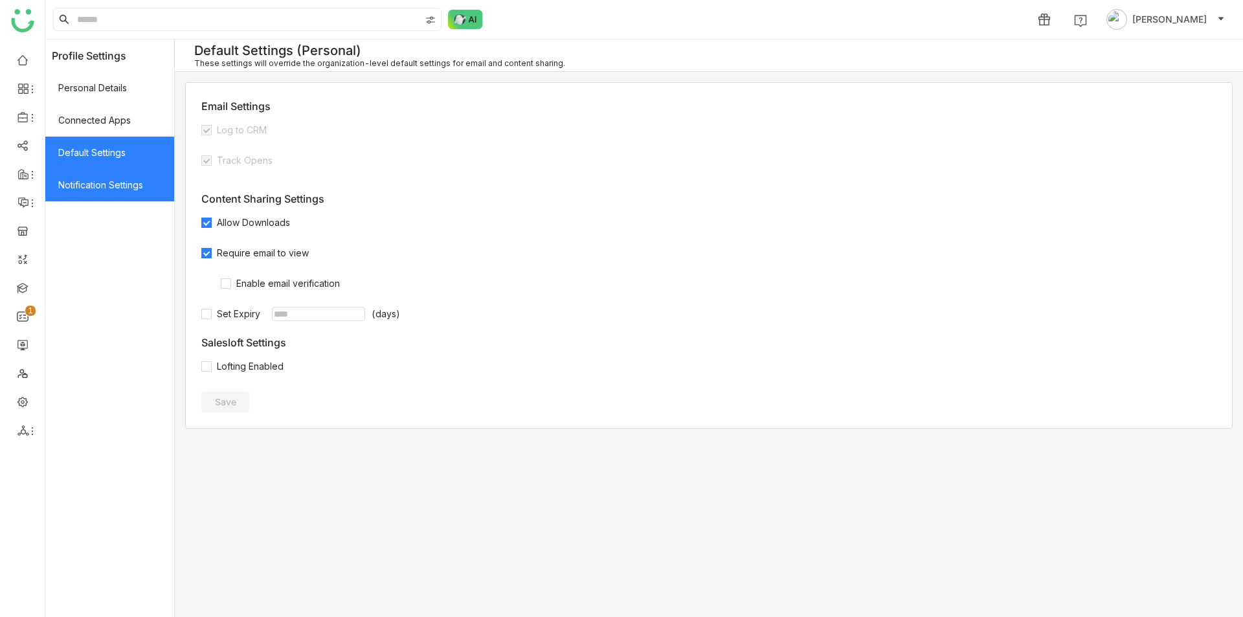
click at [133, 181] on span "Notification Settings" at bounding box center [109, 185] width 129 height 32
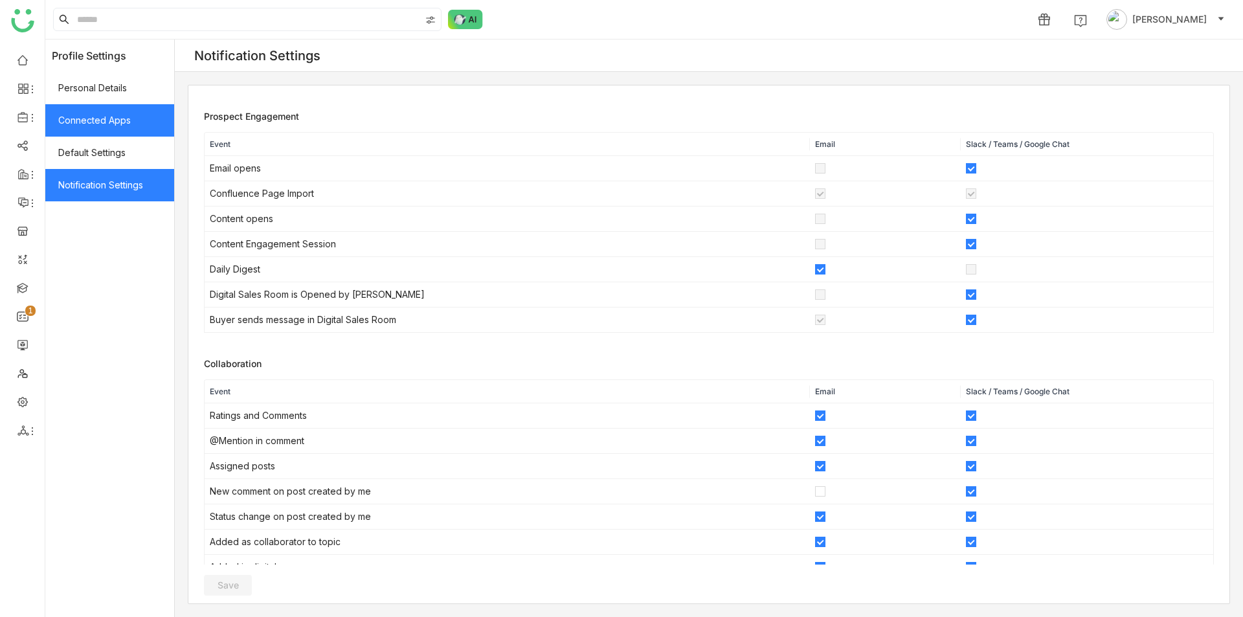
click at [120, 114] on span "Connected Apps" at bounding box center [109, 120] width 129 height 32
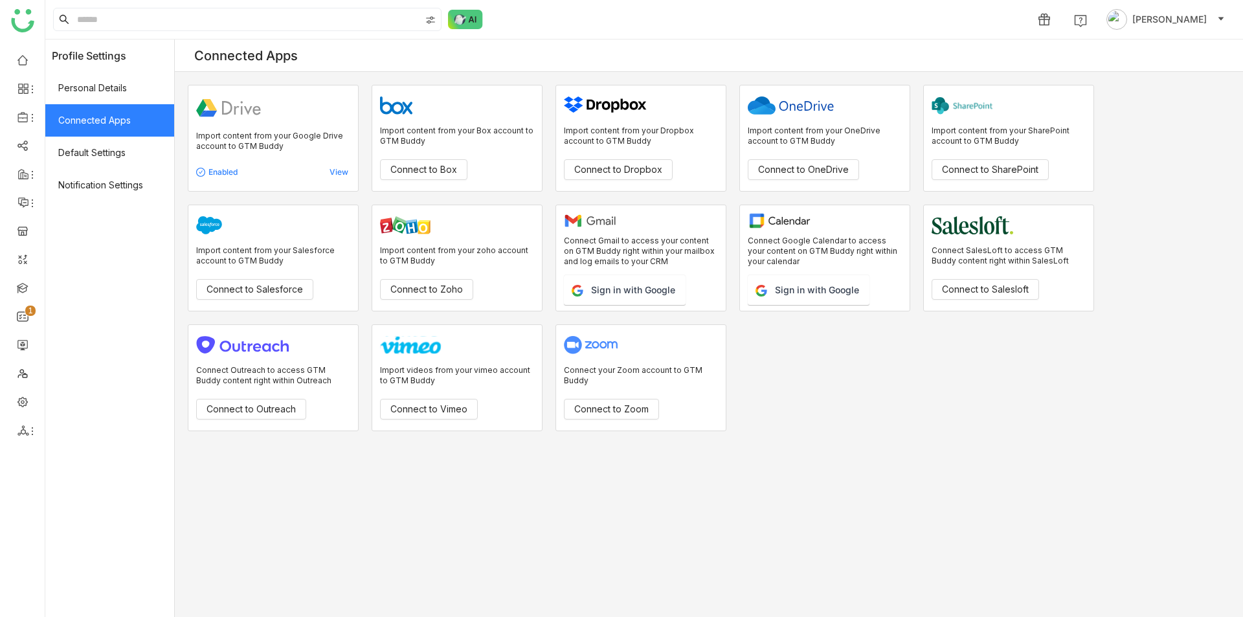
click at [124, 133] on span "Connected Apps" at bounding box center [109, 120] width 129 height 32
click at [128, 149] on span "Default Settings" at bounding box center [109, 153] width 129 height 32
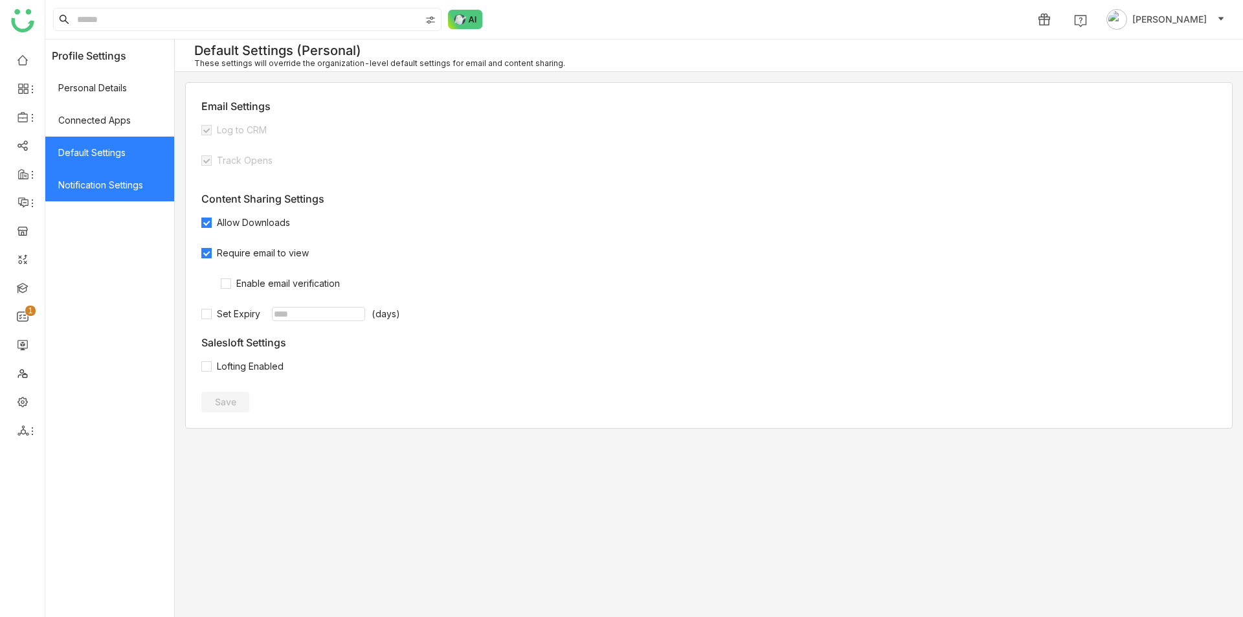
click at [133, 192] on span "Notification Settings" at bounding box center [109, 185] width 129 height 32
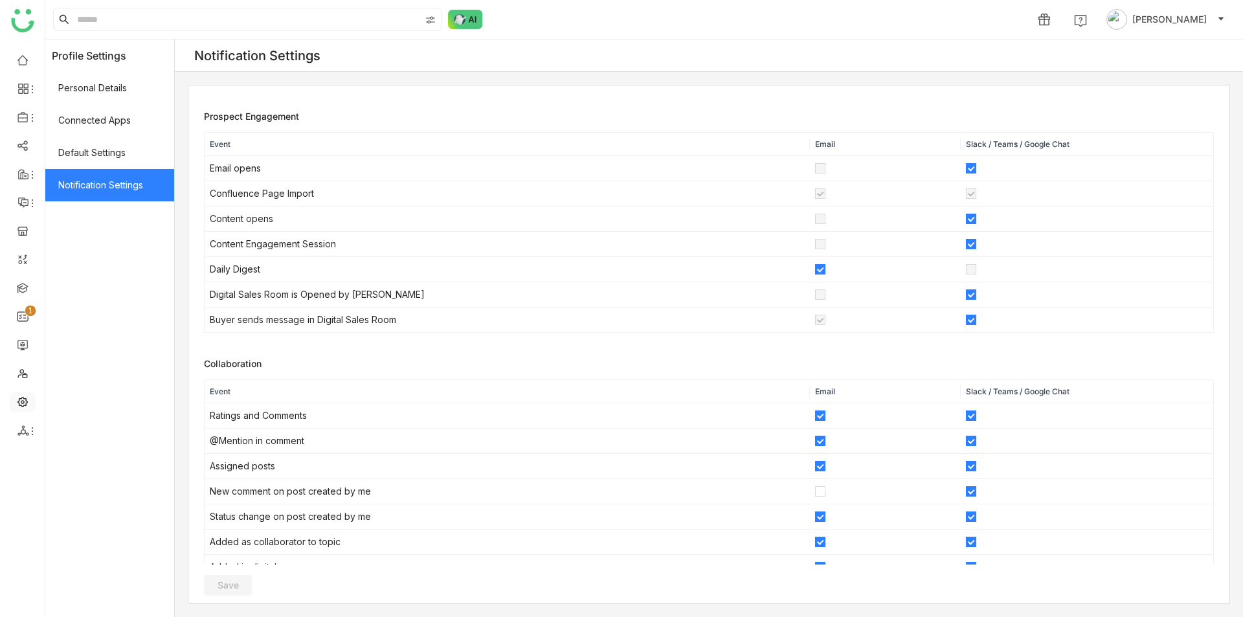
click at [17, 403] on link at bounding box center [23, 401] width 12 height 11
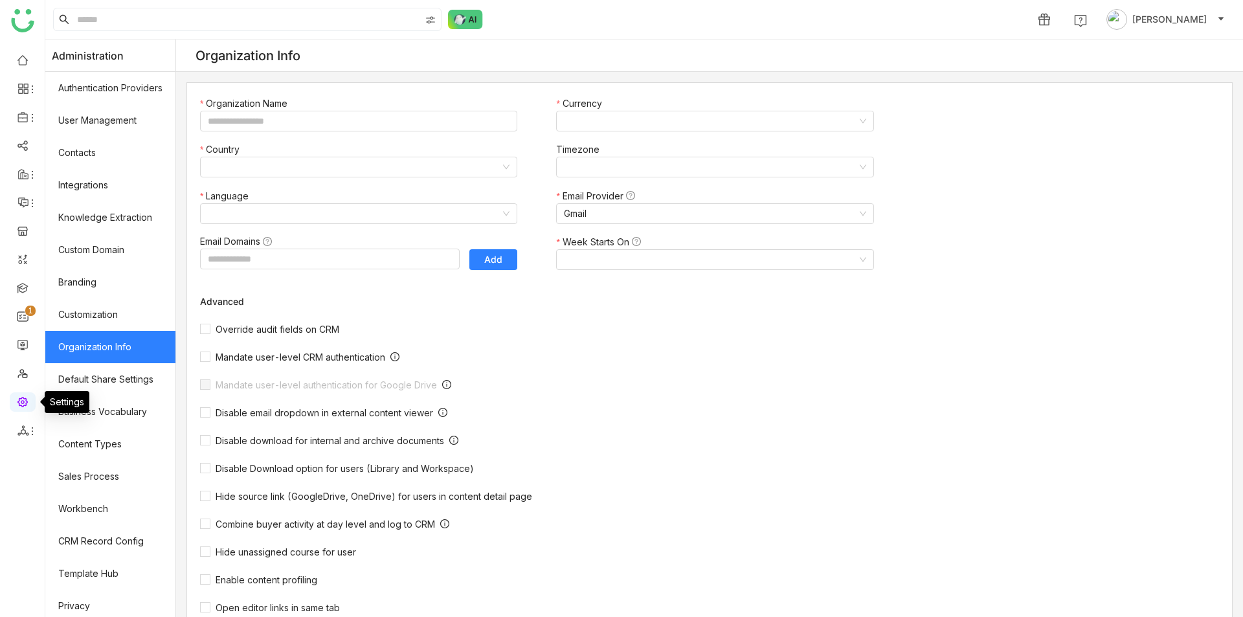
type input "*******"
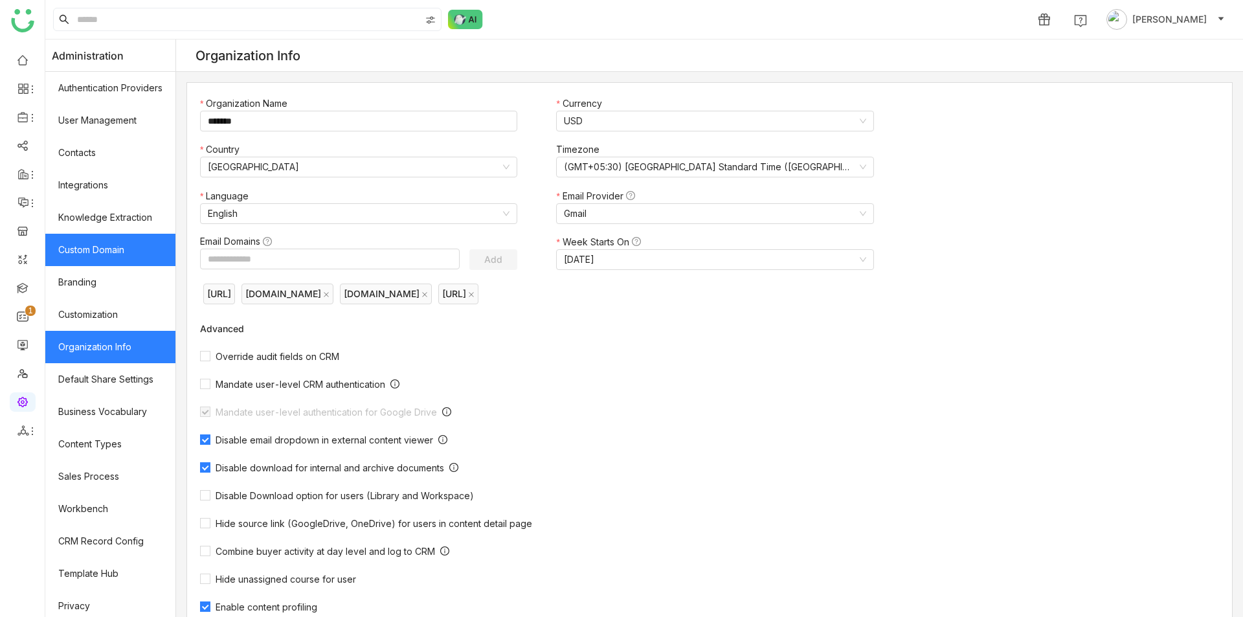
scroll to position [14, 0]
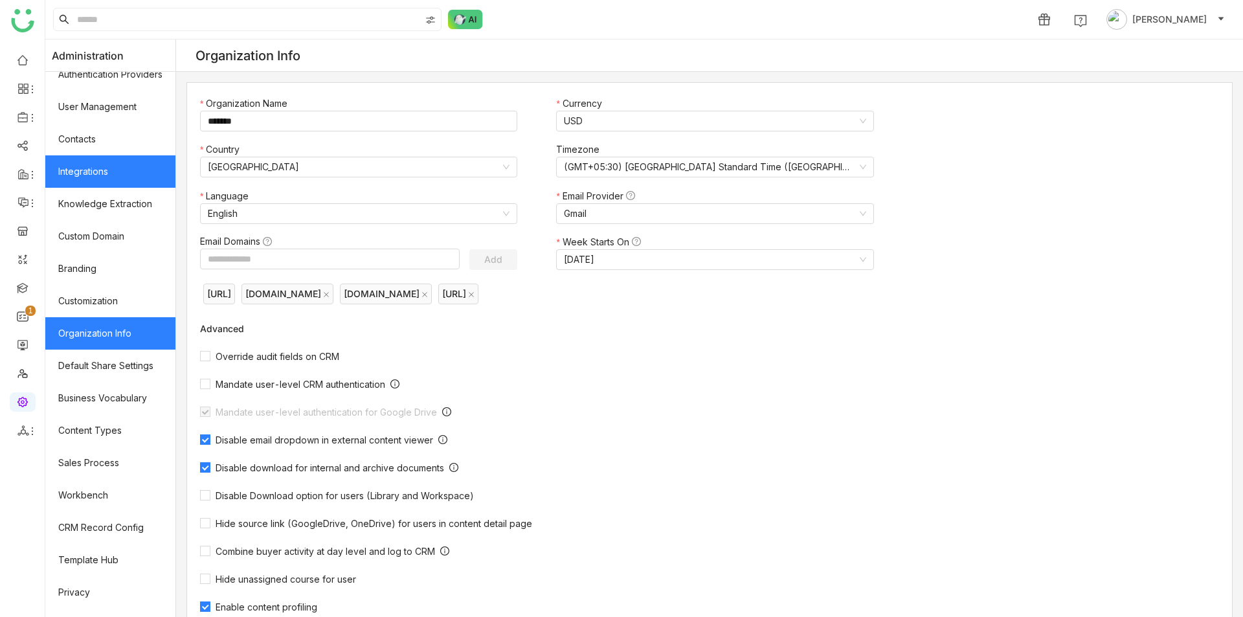
click at [137, 166] on link "Integrations" at bounding box center [110, 171] width 130 height 32
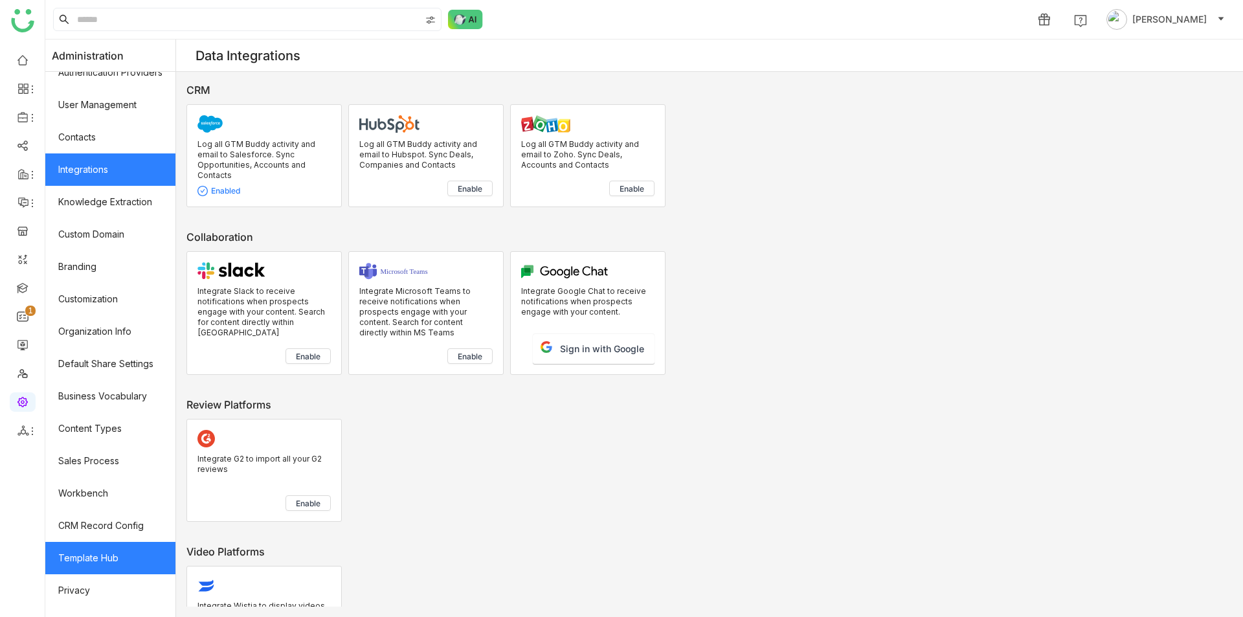
scroll to position [21, 0]
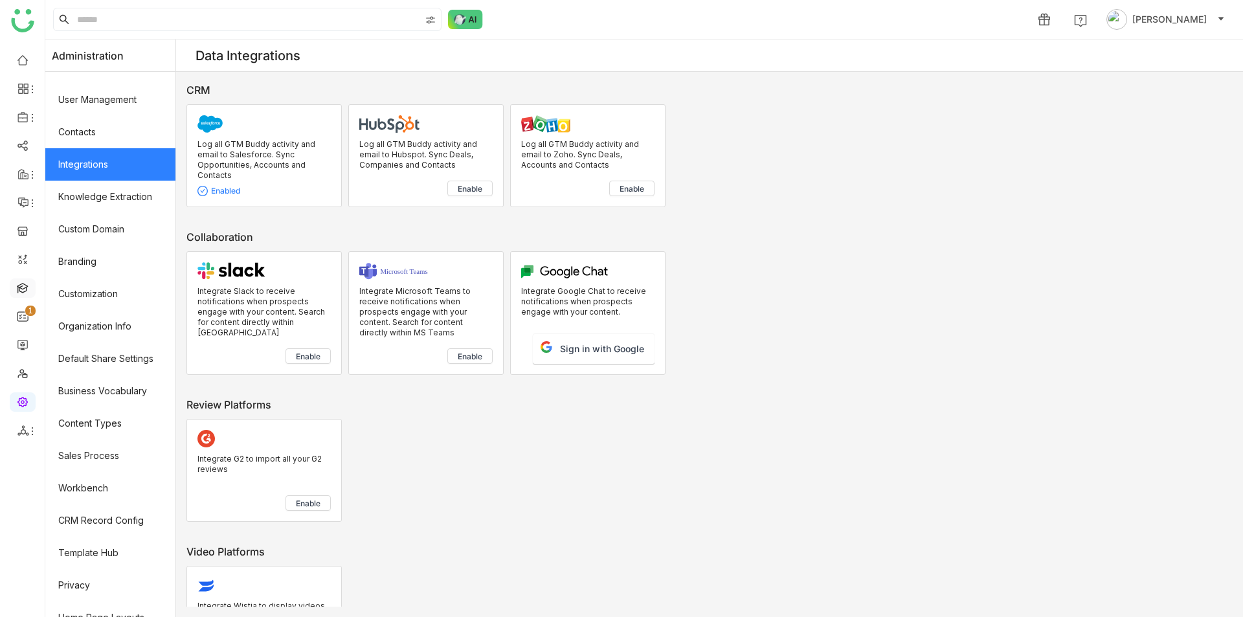
click at [23, 288] on link at bounding box center [23, 287] width 12 height 11
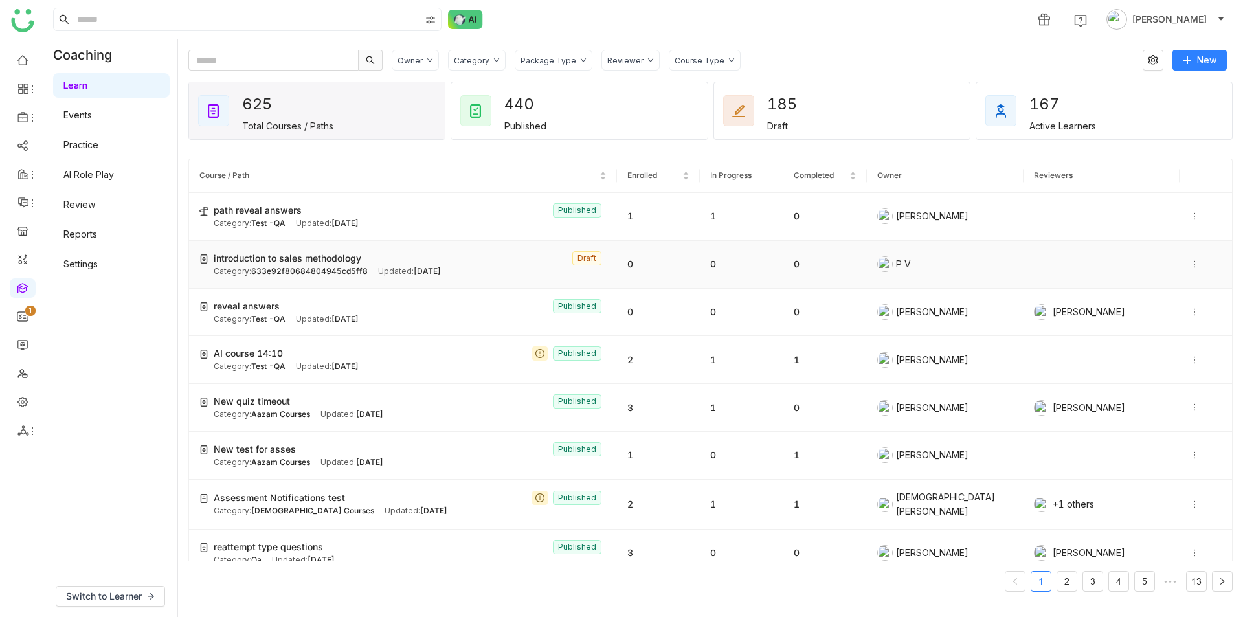
click at [463, 262] on div "introduction to sales methodology Draft" at bounding box center [410, 258] width 393 height 14
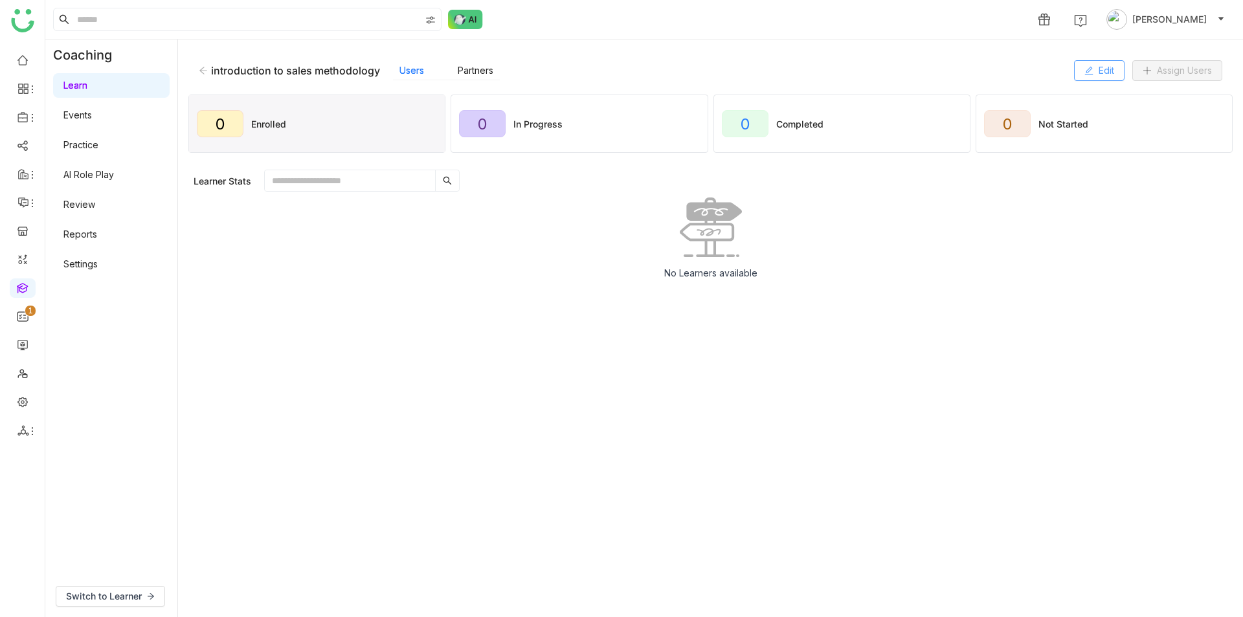
click at [1098, 72] on span "Edit" at bounding box center [1106, 70] width 16 height 14
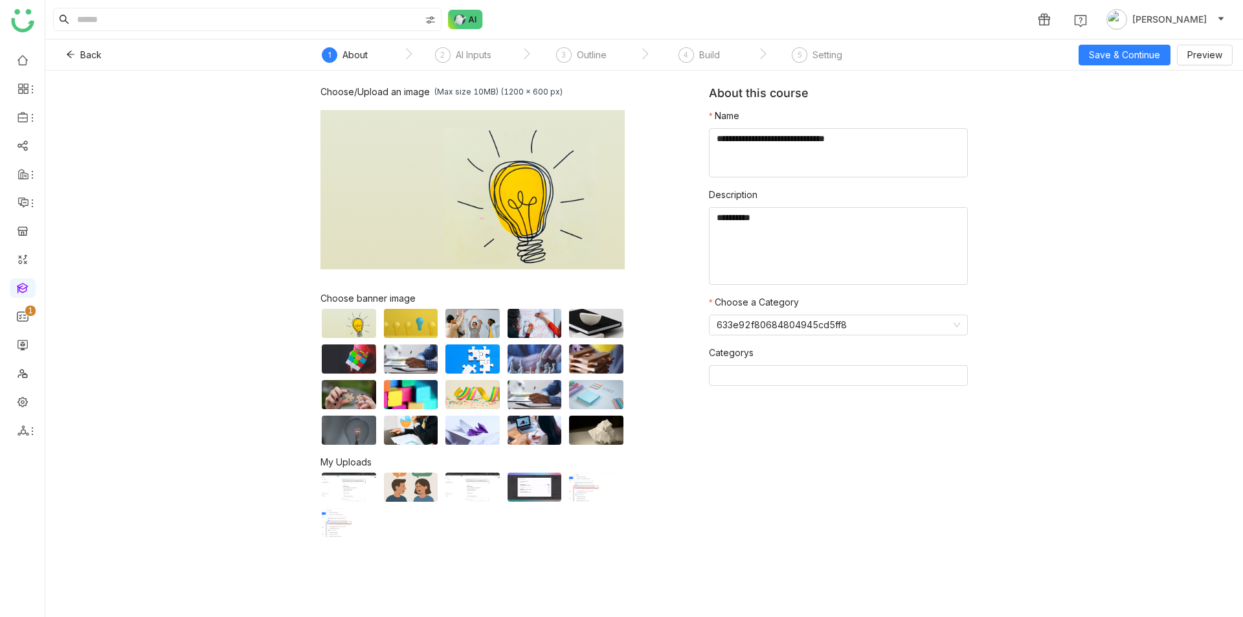
click at [736, 52] on nz-step "4 Build" at bounding box center [699, 58] width 118 height 23
click at [716, 49] on div "Build" at bounding box center [709, 55] width 21 height 16
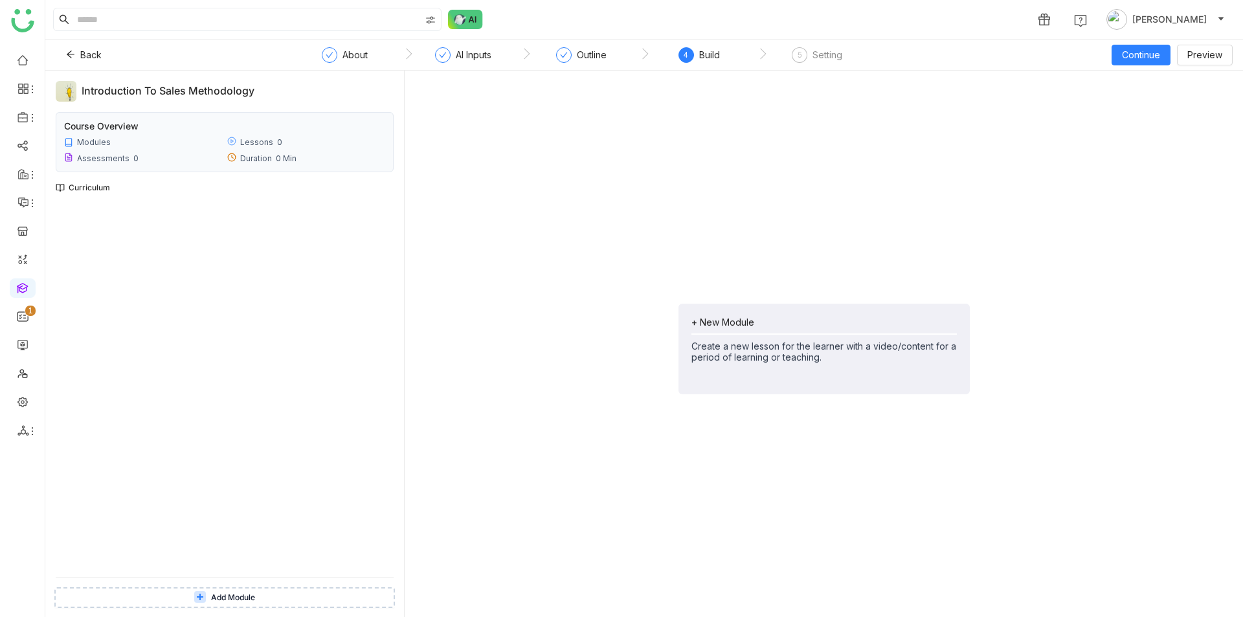
click at [226, 603] on button "Add Module" at bounding box center [224, 597] width 340 height 21
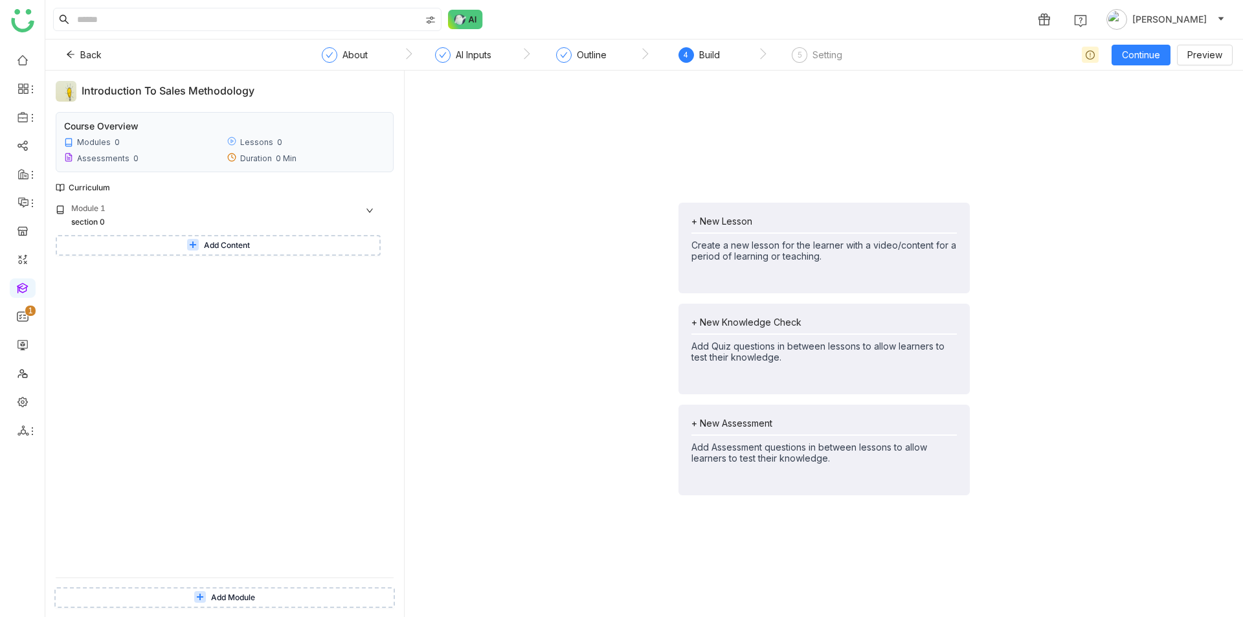
click at [250, 247] on span "Add Content" at bounding box center [227, 246] width 46 height 12
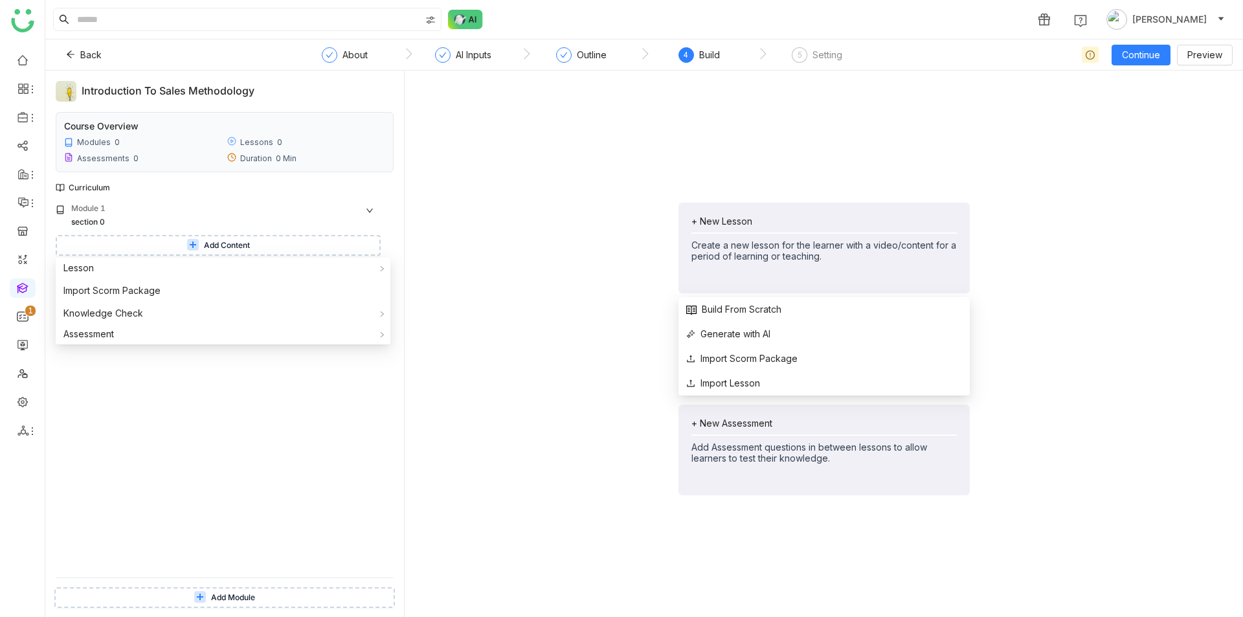
click at [728, 249] on div "Create a new lesson for the learner with a video/content for a period of learni…" at bounding box center [823, 251] width 265 height 22
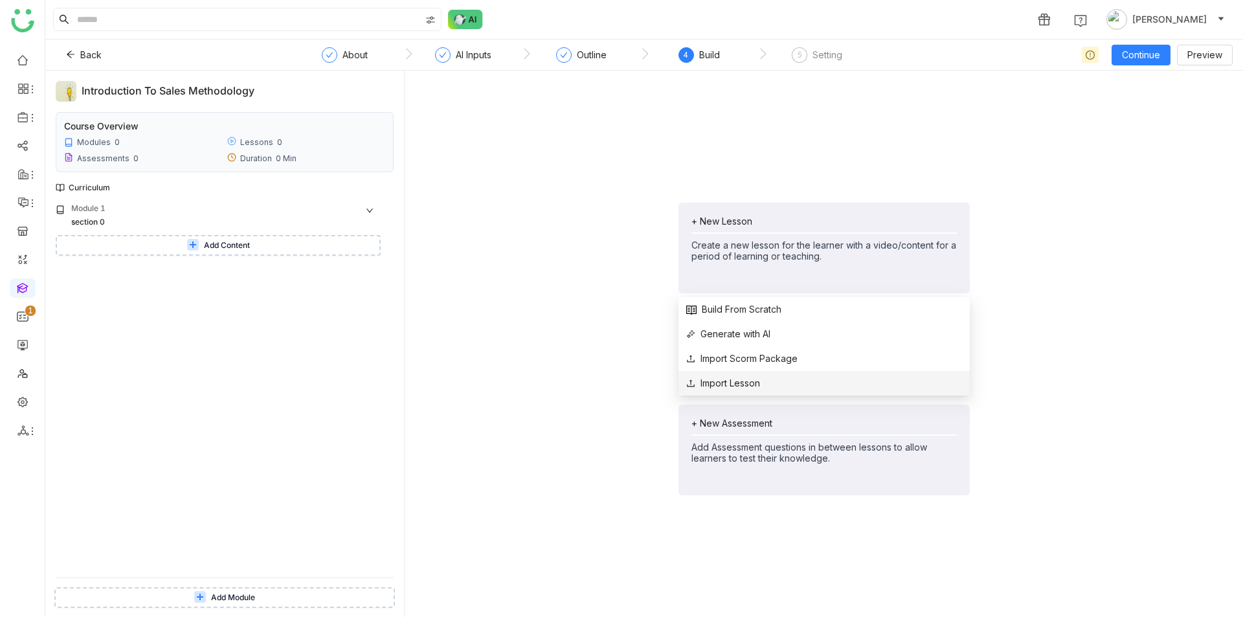
click at [772, 387] on li "Import Lesson" at bounding box center [823, 383] width 291 height 25
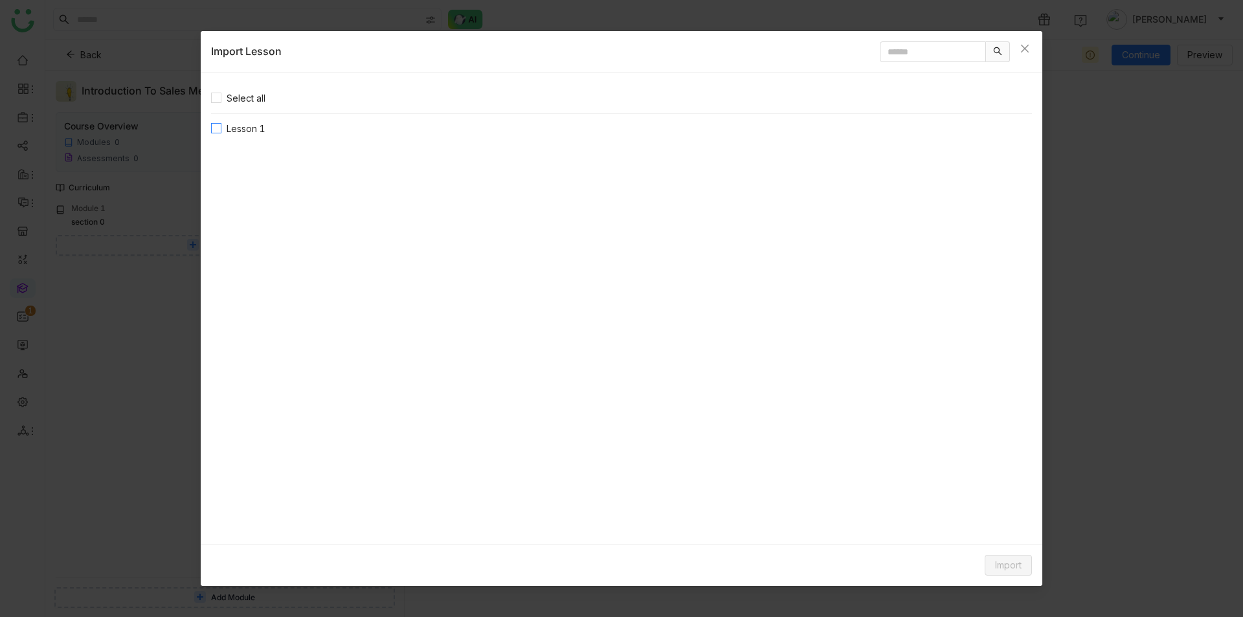
click at [254, 129] on span "Lesson 1" at bounding box center [245, 129] width 49 height 14
click at [1011, 563] on span "Import" at bounding box center [1008, 565] width 27 height 14
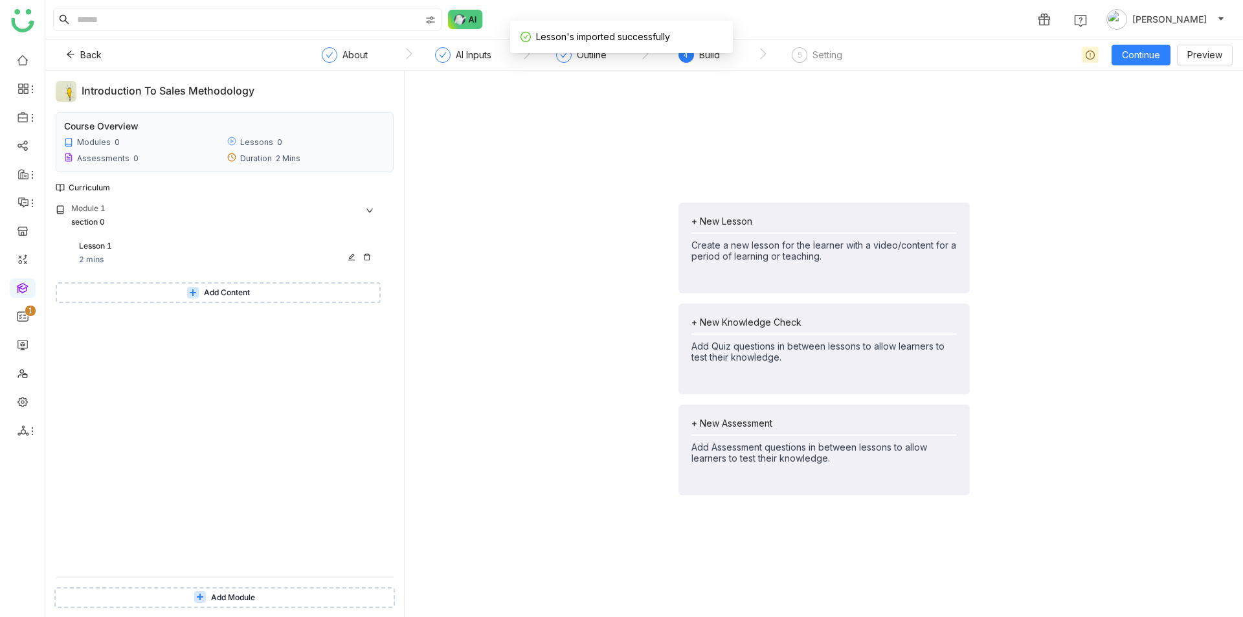
click at [137, 252] on div "Lesson 1 2 mins" at bounding box center [227, 253] width 297 height 26
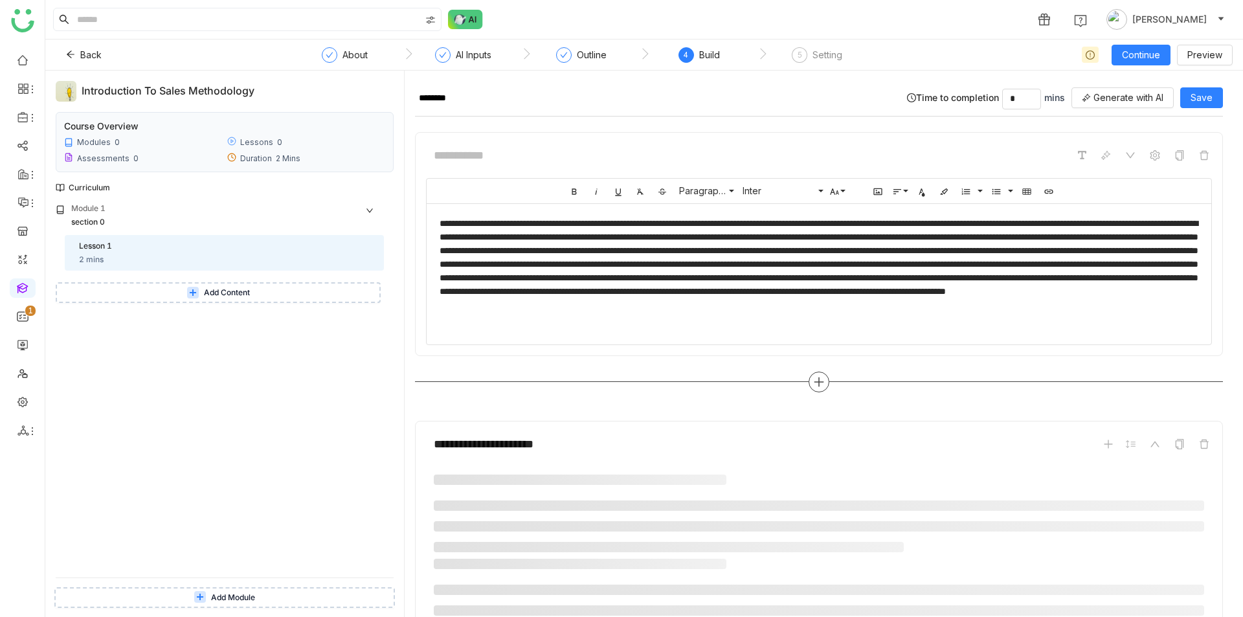
scroll to position [170, 0]
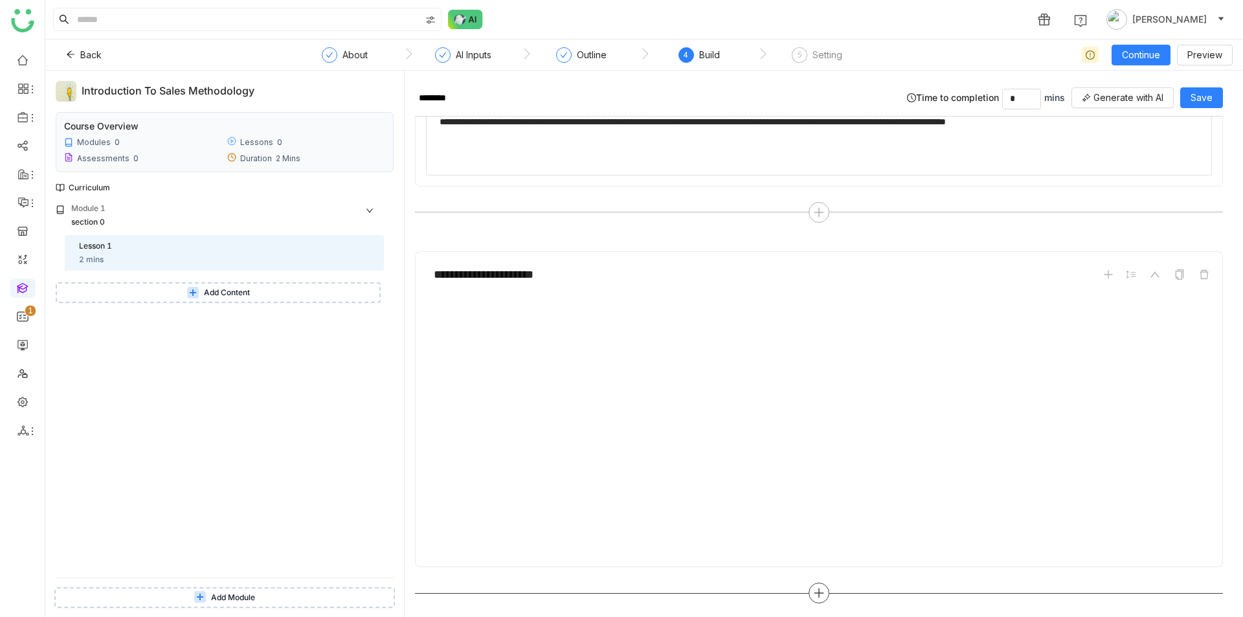
click at [820, 588] on icon at bounding box center [818, 592] width 1 height 9
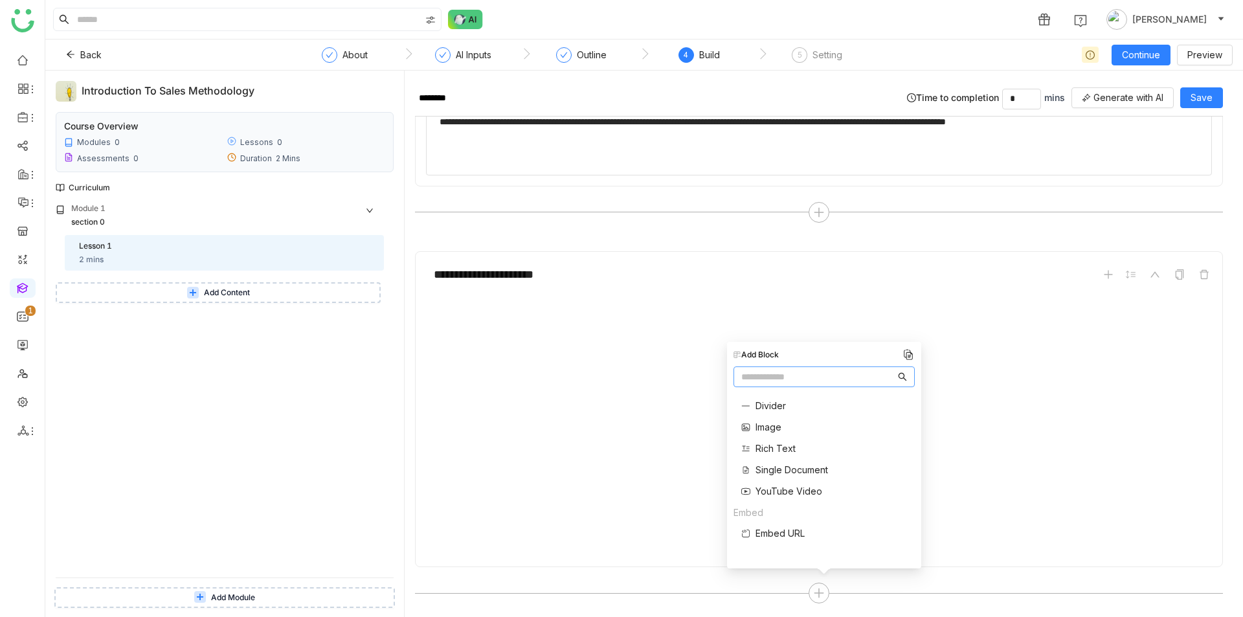
click at [784, 474] on span "Single Document" at bounding box center [791, 470] width 72 height 14
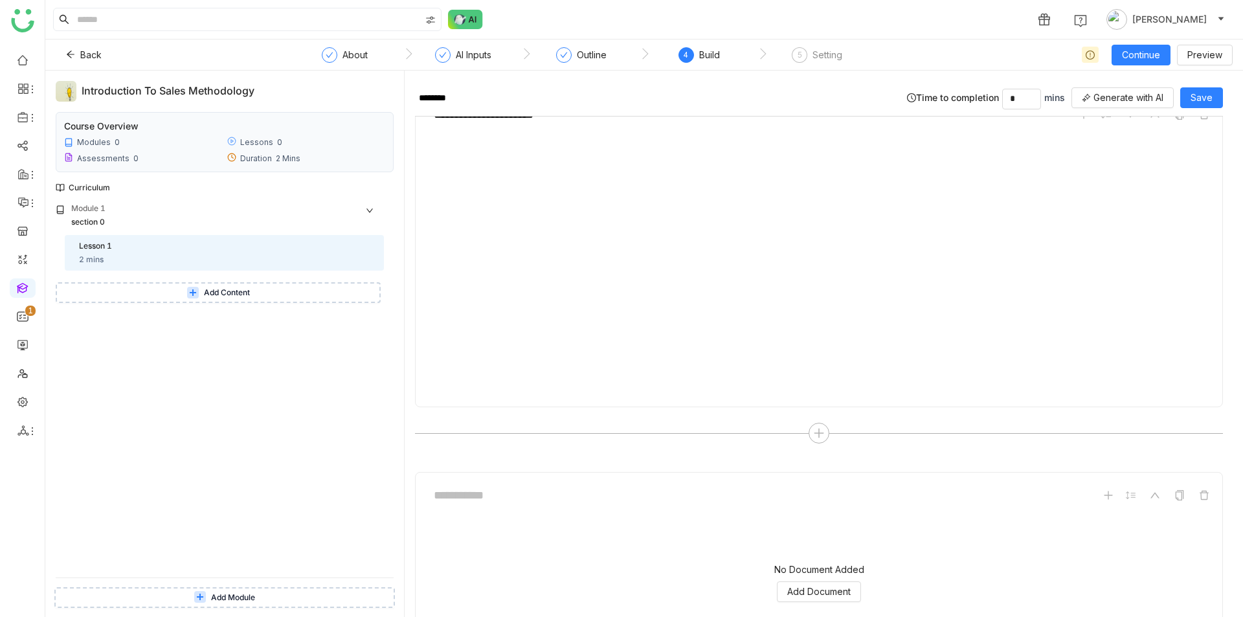
scroll to position [421, 0]
click at [851, 513] on div "No Document Added Add Document" at bounding box center [819, 491] width 786 height 129
click at [851, 505] on button "Add Document" at bounding box center [819, 500] width 84 height 21
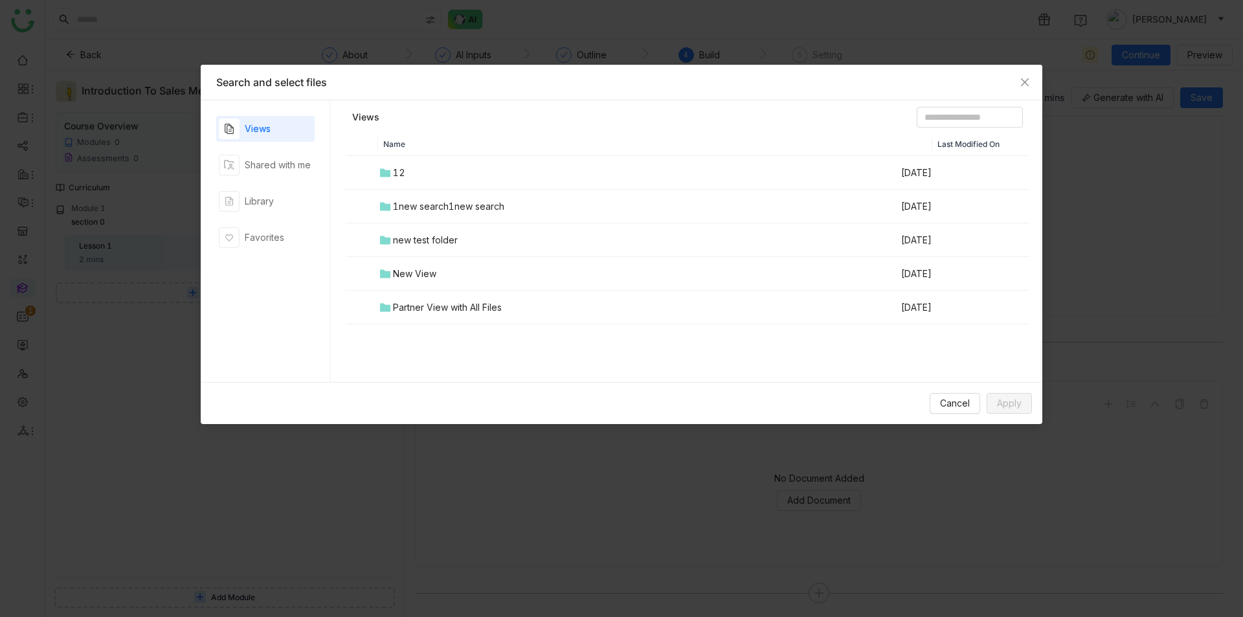
click at [498, 168] on td "12" at bounding box center [639, 173] width 522 height 34
click at [392, 237] on img at bounding box center [387, 240] width 16 height 16
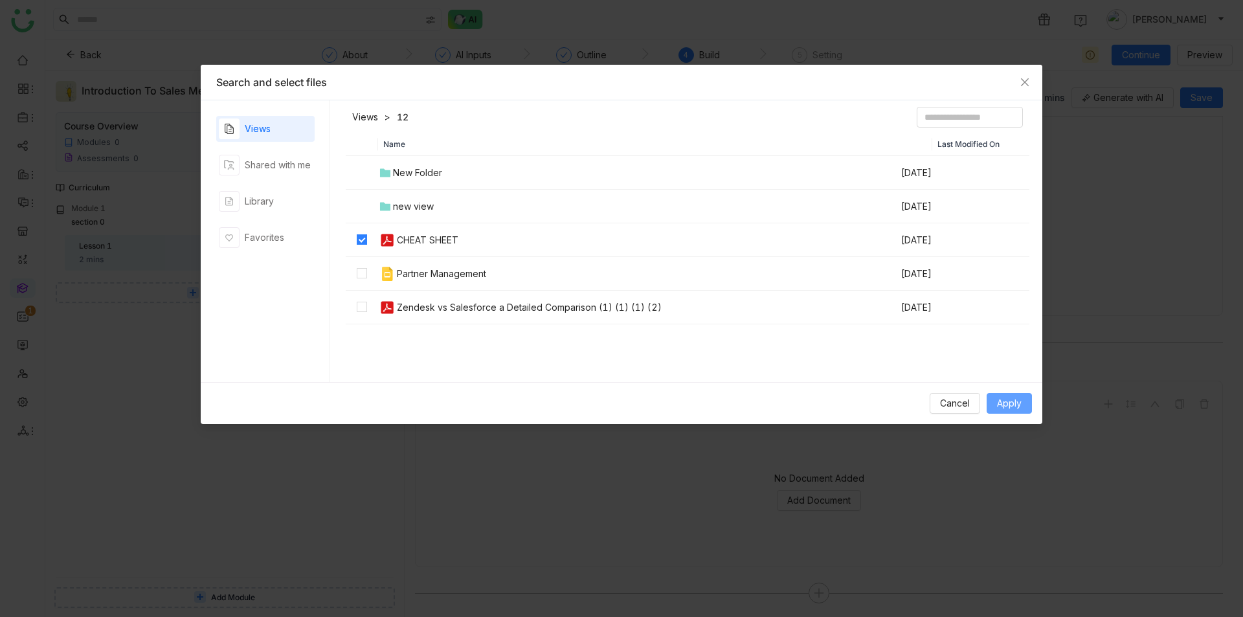
click at [994, 399] on button "Apply" at bounding box center [1009, 403] width 45 height 21
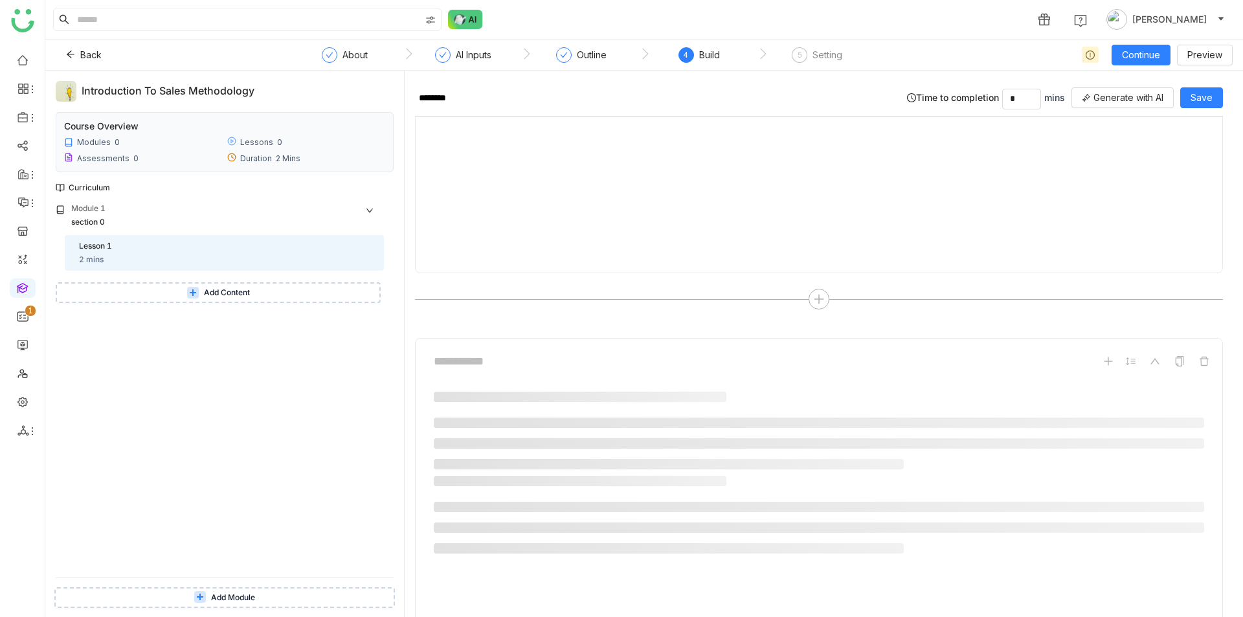
scroll to position [550, 0]
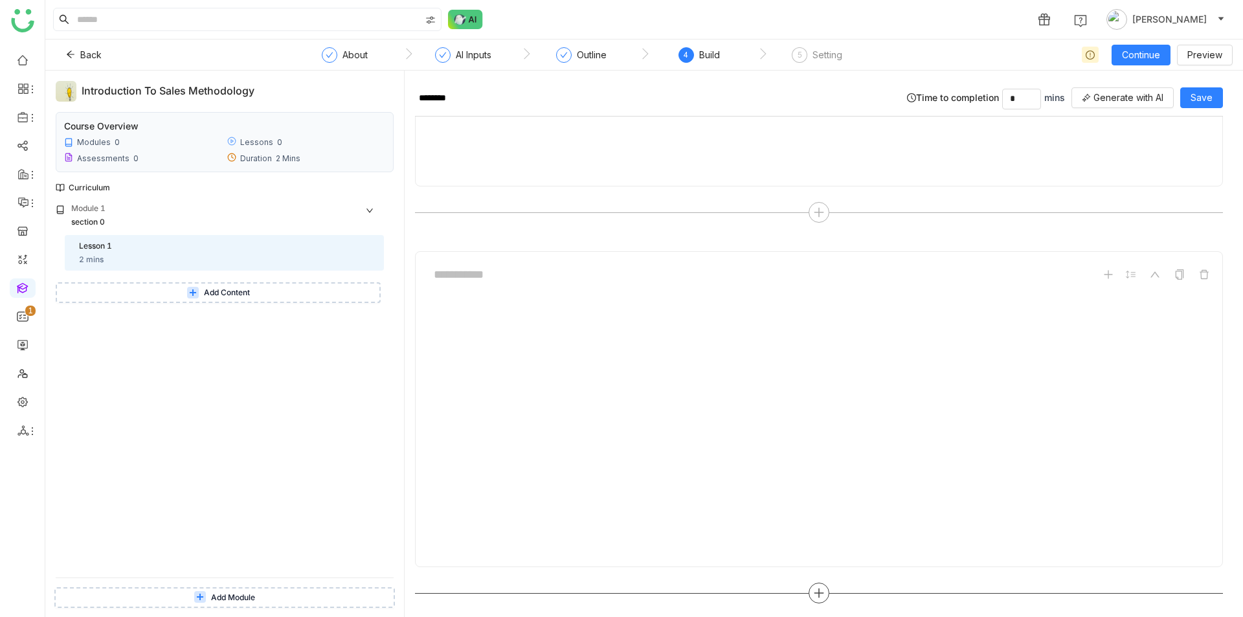
click at [827, 595] on div at bounding box center [818, 593] width 21 height 21
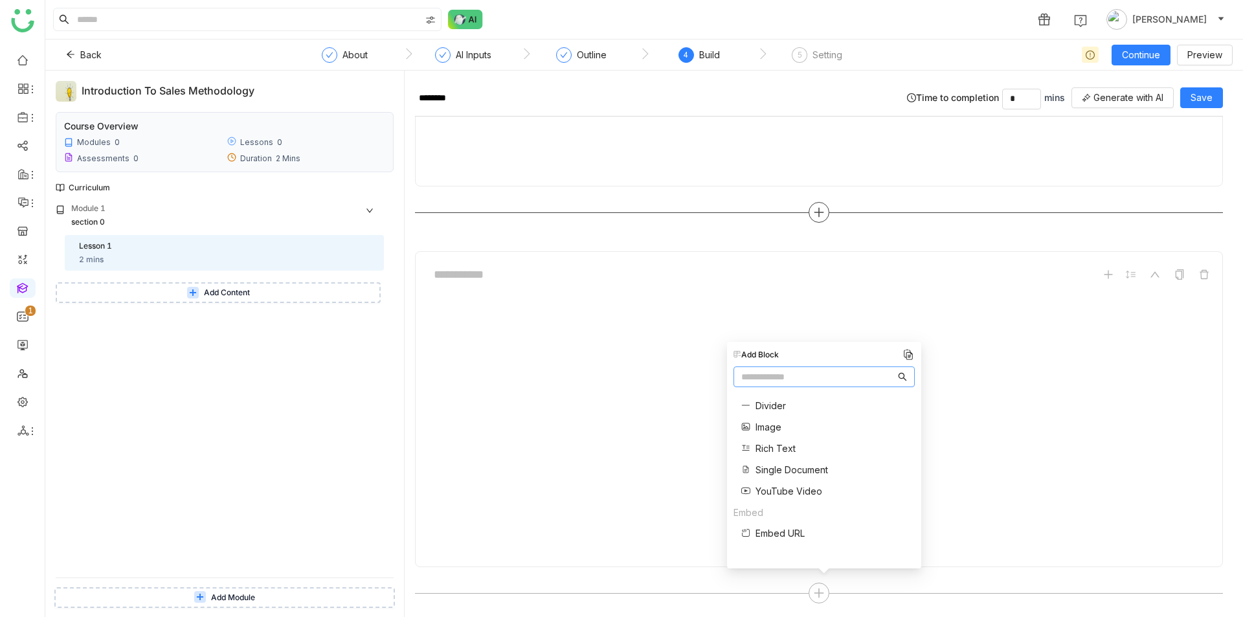
click at [954, 210] on div at bounding box center [819, 212] width 808 height 21
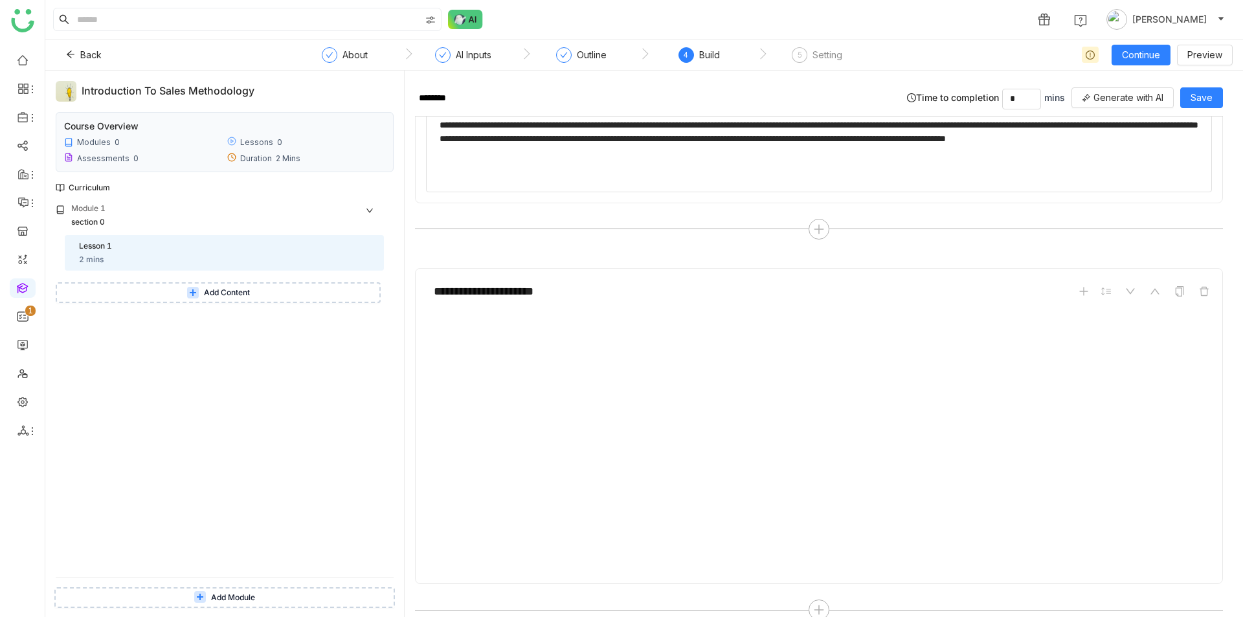
scroll to position [0, 0]
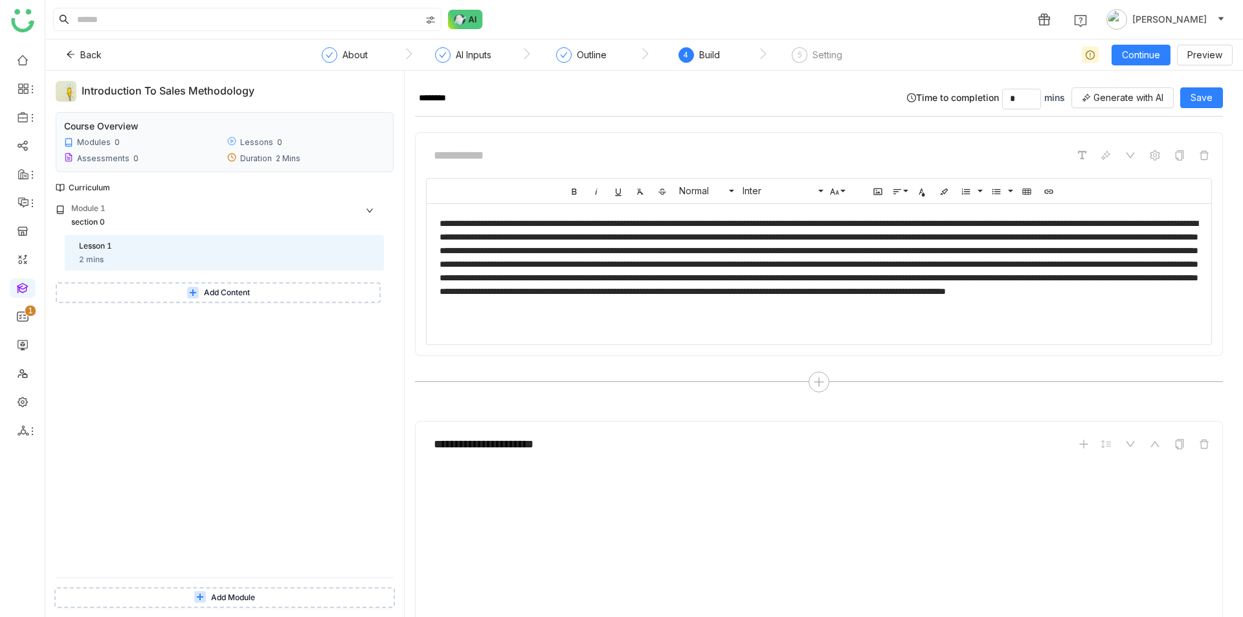
click at [871, 238] on div at bounding box center [824, 271] width 769 height 109
click at [905, 311] on div at bounding box center [824, 271] width 769 height 109
drag, startPoint x: 920, startPoint y: 317, endPoint x: 907, endPoint y: 324, distance: 14.5
click at [907, 322] on div at bounding box center [824, 271] width 769 height 109
click at [920, 317] on div at bounding box center [824, 271] width 769 height 109
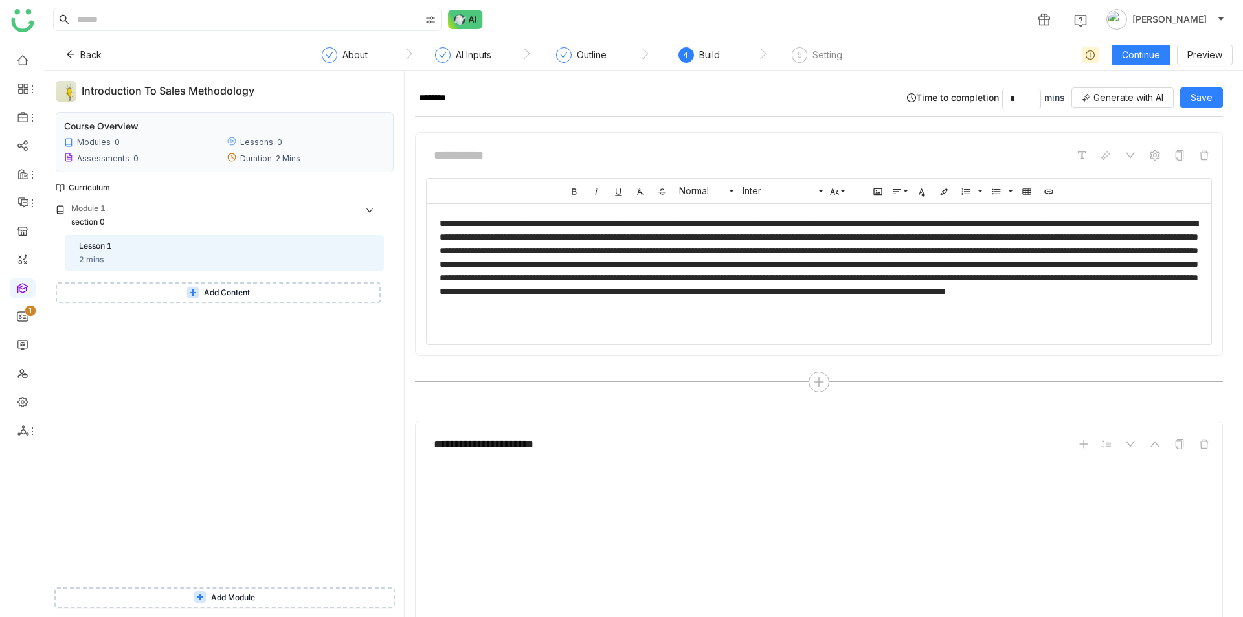
click at [812, 253] on div at bounding box center [824, 271] width 769 height 109
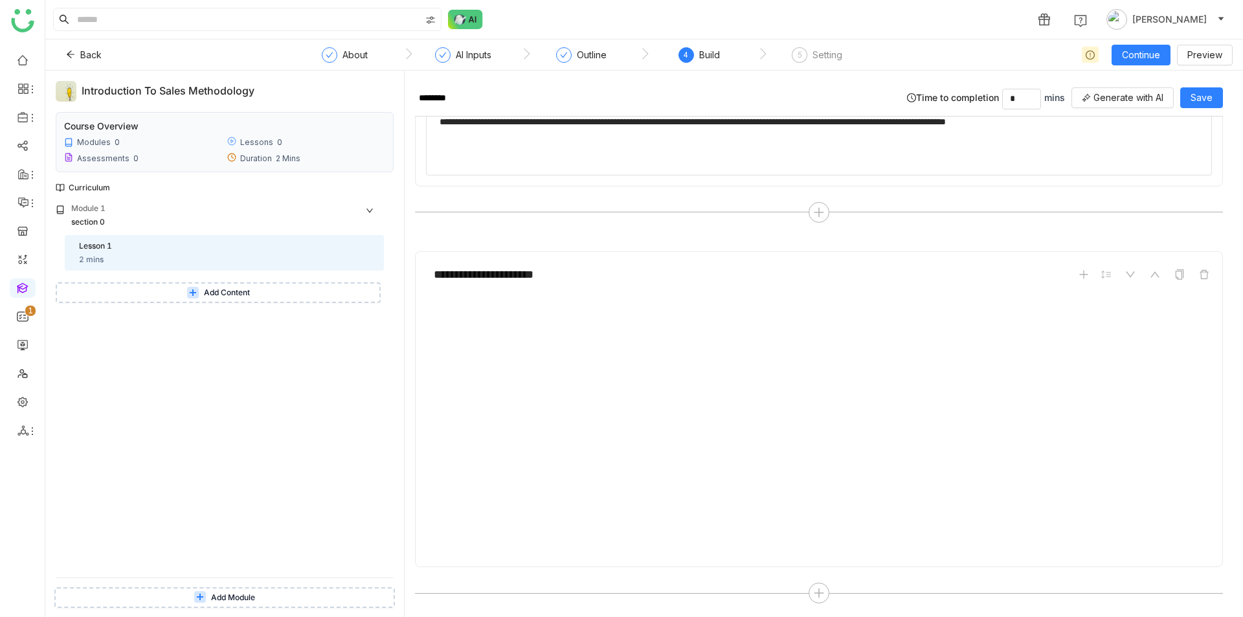
type input "*"
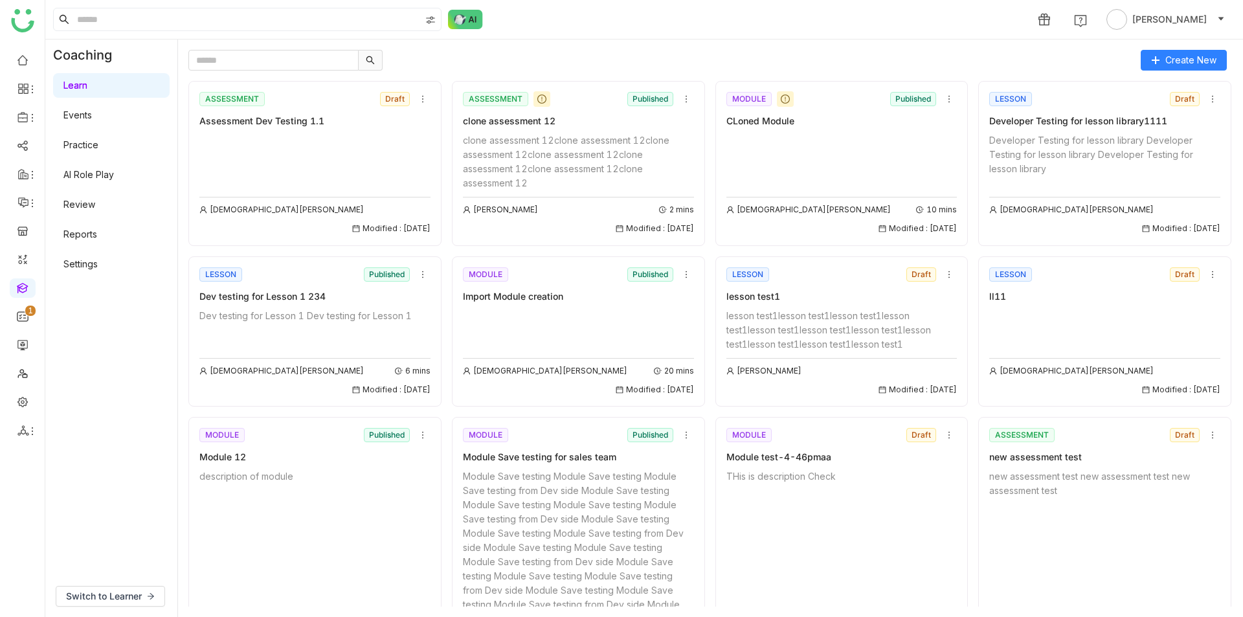
scroll to position [536, 0]
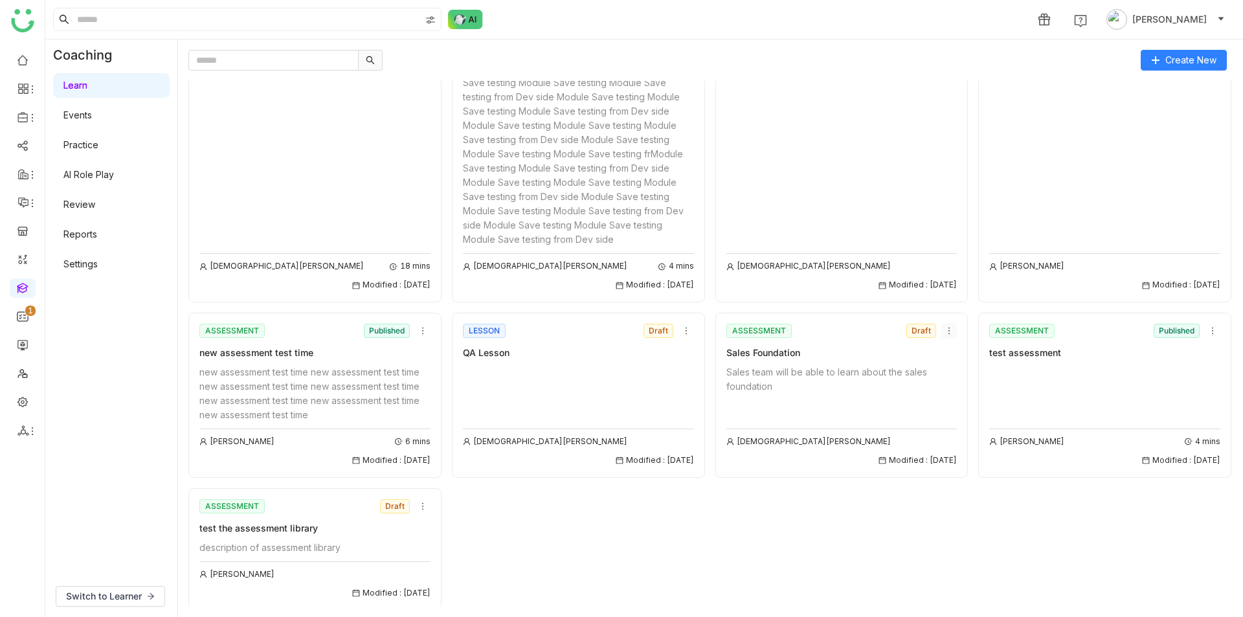
click at [953, 326] on nz-icon at bounding box center [949, 330] width 14 height 9
click at [946, 525] on div "ASSESSMENT Draft Assessment Dev Testing 1.1 Vishnu Vardhan Modified : 01/08/202…" at bounding box center [710, 77] width 1044 height 1065
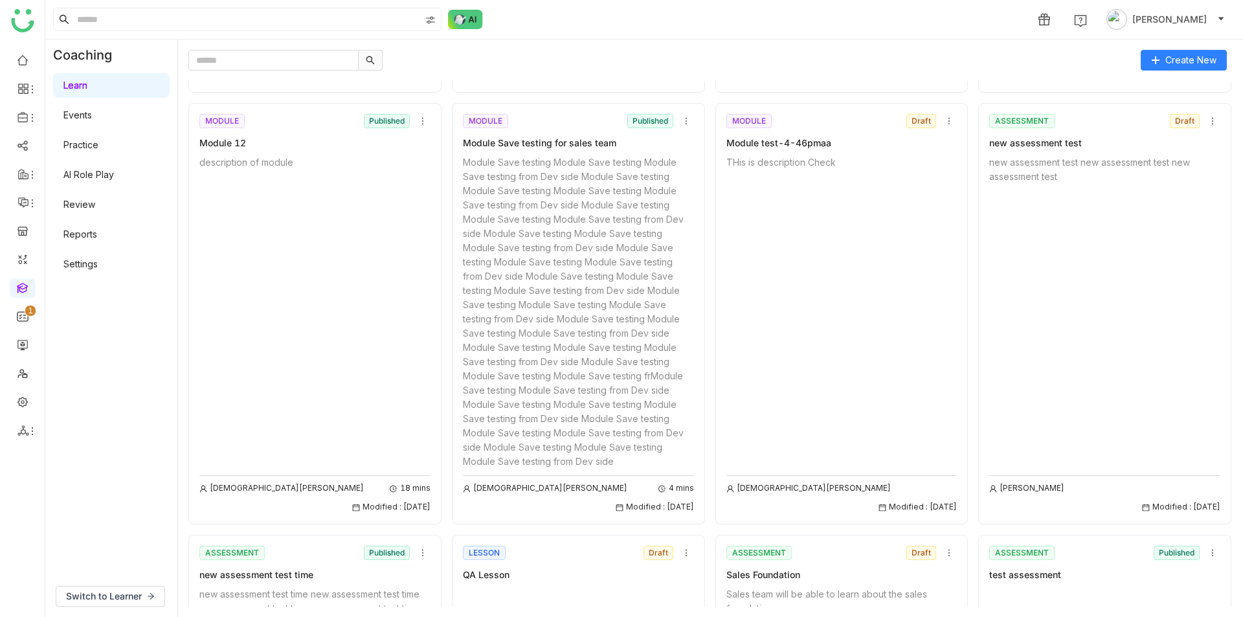
scroll to position [0, 0]
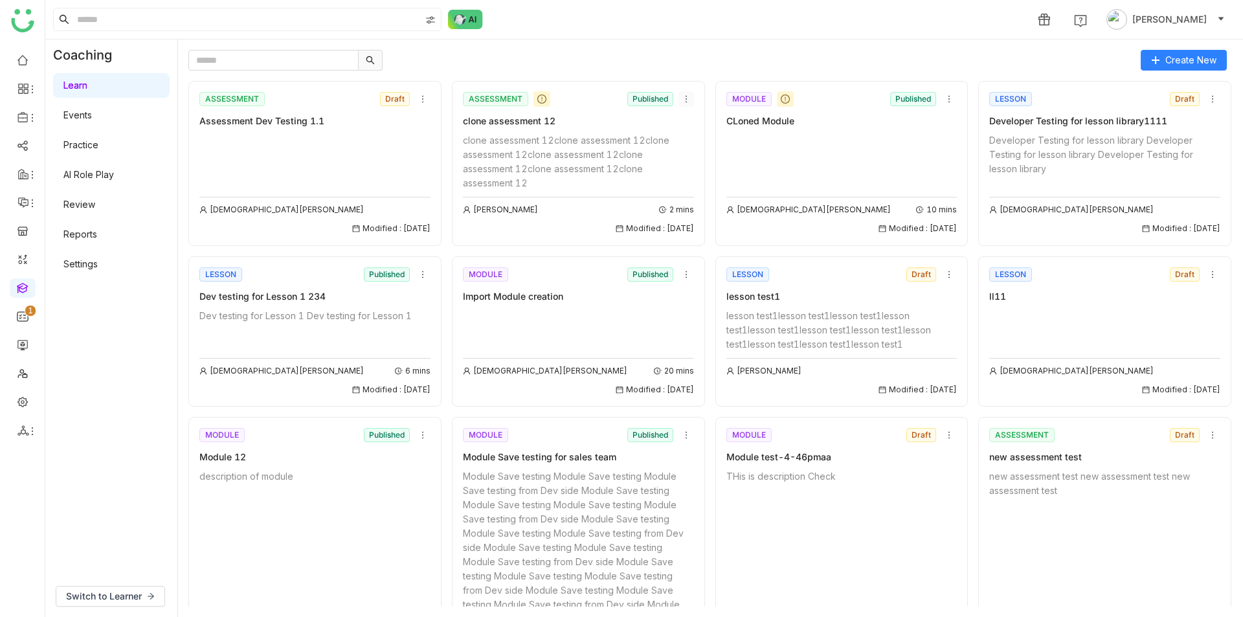
click at [687, 97] on icon at bounding box center [686, 99] width 9 height 9
click at [721, 63] on div at bounding box center [659, 60] width 943 height 21
click at [684, 96] on icon at bounding box center [686, 99] width 9 height 9
click at [709, 27] on div "1 [PERSON_NAME]" at bounding box center [644, 19] width 1198 height 39
click at [686, 98] on icon at bounding box center [686, 99] width 1 height 7
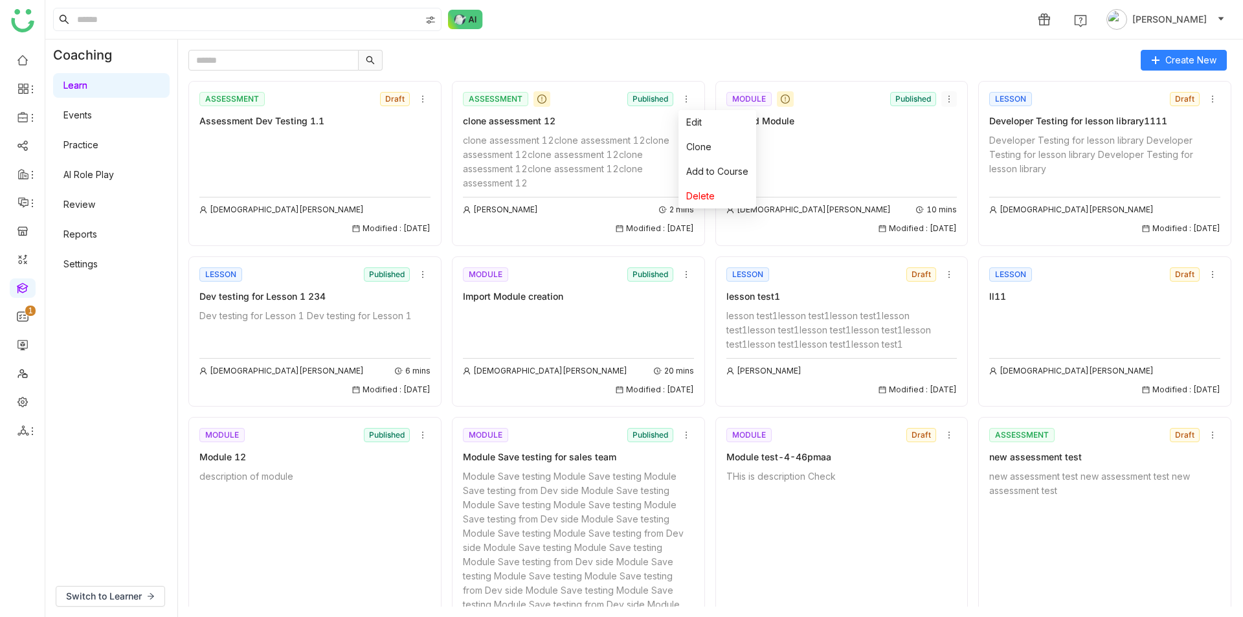
click at [952, 98] on icon at bounding box center [948, 99] width 9 height 9
click at [970, 81] on div "ASSESSMENT Draft Assessment Dev Testing 1.1 [PERSON_NAME] Modified : [DATE] ASS…" at bounding box center [710, 613] width 1044 height 1065
